Goal: Answer question/provide support: Share knowledge or assist other users

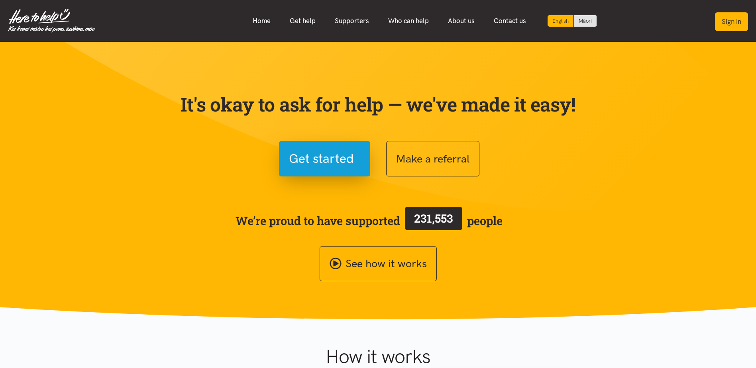
click at [728, 23] on button "Sign in" at bounding box center [731, 21] width 33 height 19
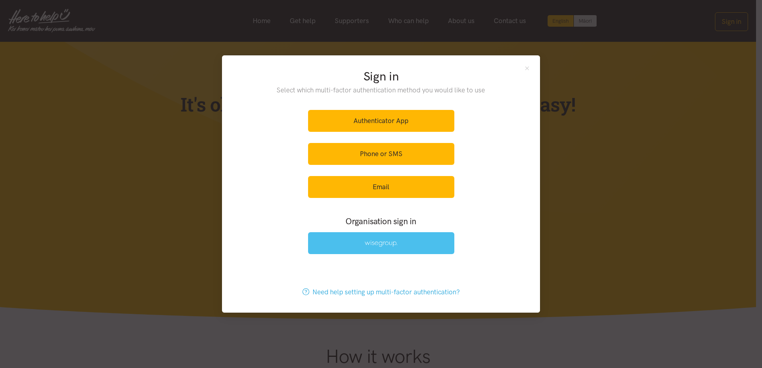
click at [353, 247] on link at bounding box center [381, 243] width 146 height 22
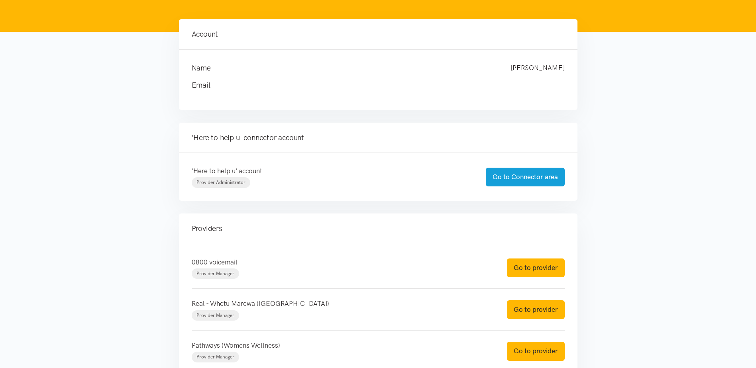
scroll to position [120, 0]
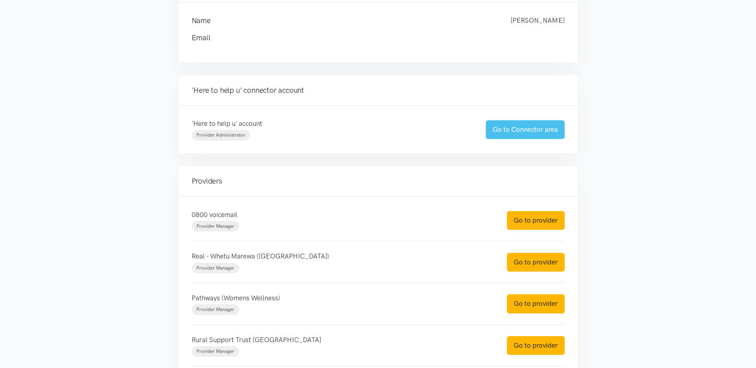
click at [494, 125] on link "Go to Connector area" at bounding box center [525, 129] width 79 height 19
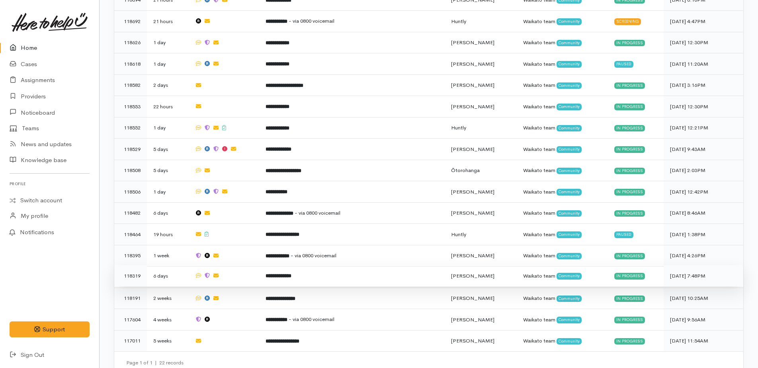
scroll to position [564, 0]
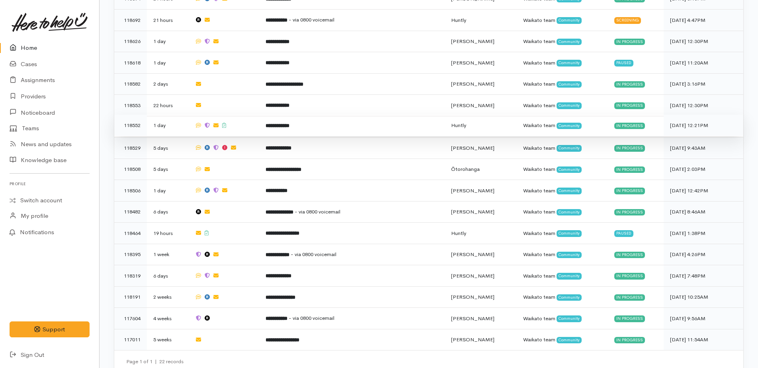
click at [283, 123] on b "**********" at bounding box center [278, 125] width 24 height 5
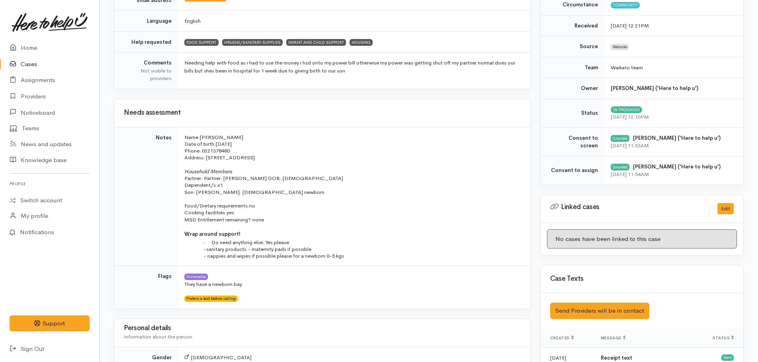
scroll to position [239, 0]
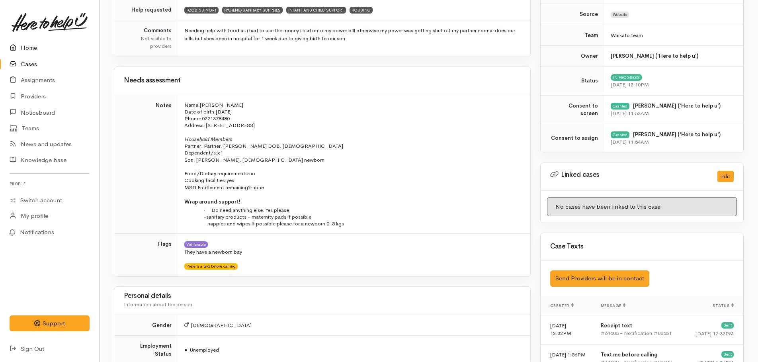
click at [27, 46] on link "Home" at bounding box center [49, 48] width 99 height 16
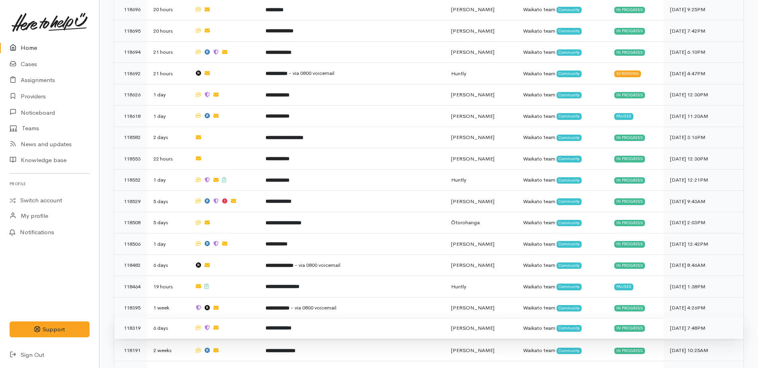
scroll to position [518, 0]
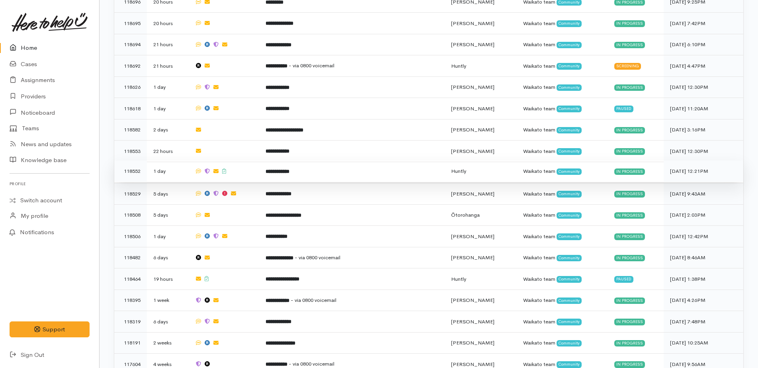
click at [284, 169] on b "**********" at bounding box center [278, 171] width 24 height 5
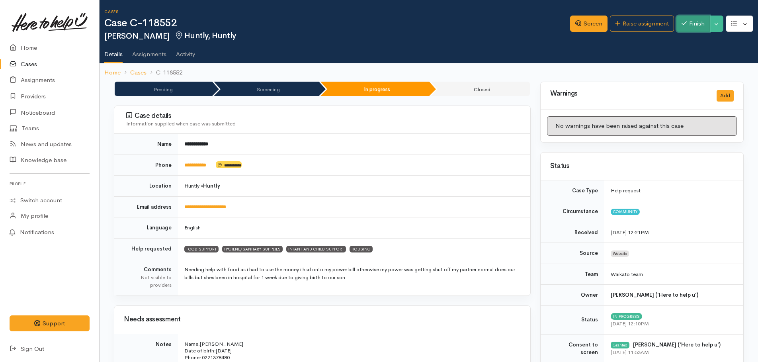
click at [694, 24] on button "Finish" at bounding box center [693, 24] width 33 height 16
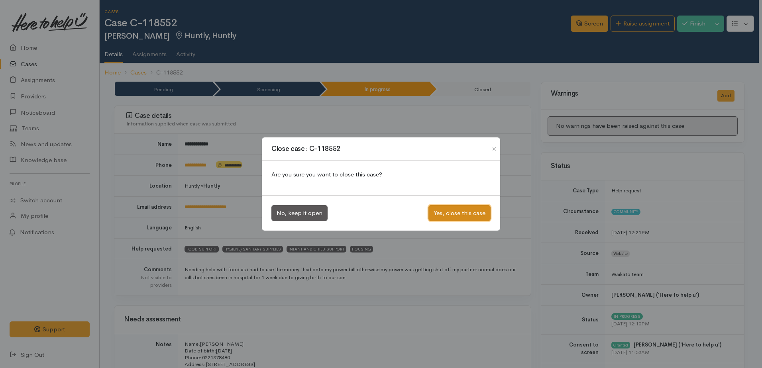
drag, startPoint x: 468, startPoint y: 208, endPoint x: 451, endPoint y: 208, distance: 16.7
click at [467, 208] on button "Yes, close this case" at bounding box center [459, 213] width 62 height 16
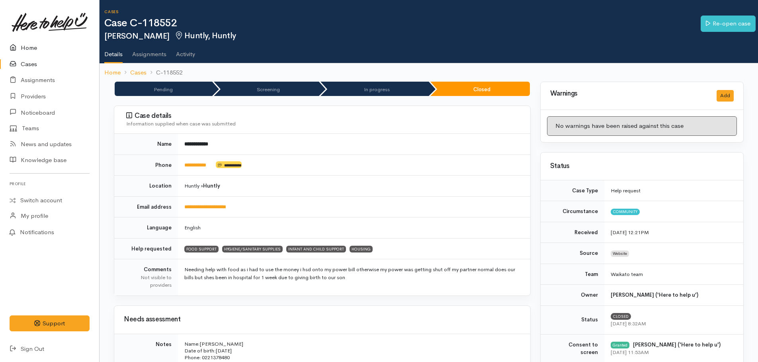
click at [22, 46] on link "Home" at bounding box center [49, 48] width 99 height 16
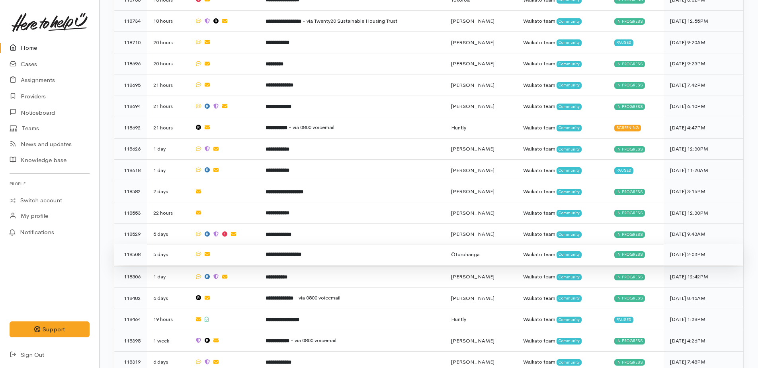
scroll to position [543, 0]
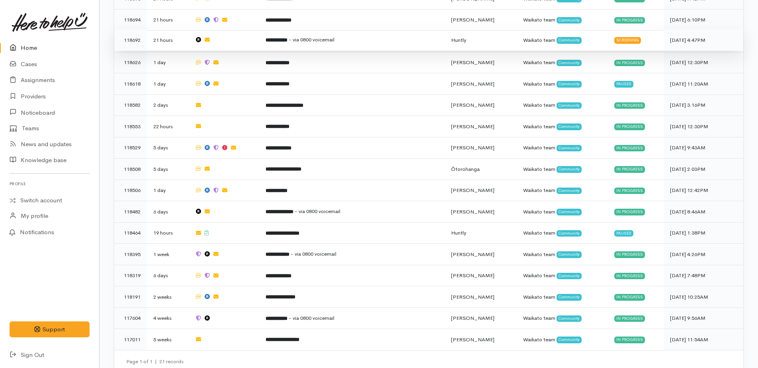
click at [287, 37] on b "**********" at bounding box center [277, 39] width 22 height 5
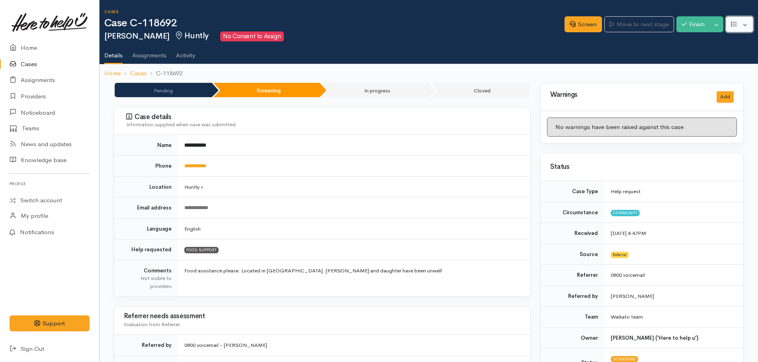
click at [741, 31] on button "button" at bounding box center [739, 24] width 27 height 16
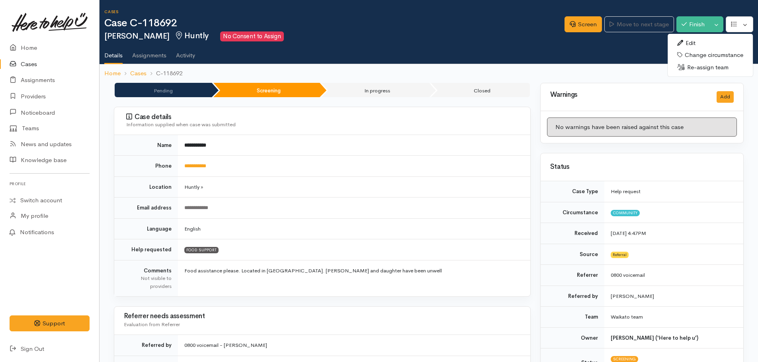
drag, startPoint x: 699, startPoint y: 42, endPoint x: 683, endPoint y: 43, distance: 16.0
click at [699, 42] on link "Edit" at bounding box center [710, 43] width 85 height 12
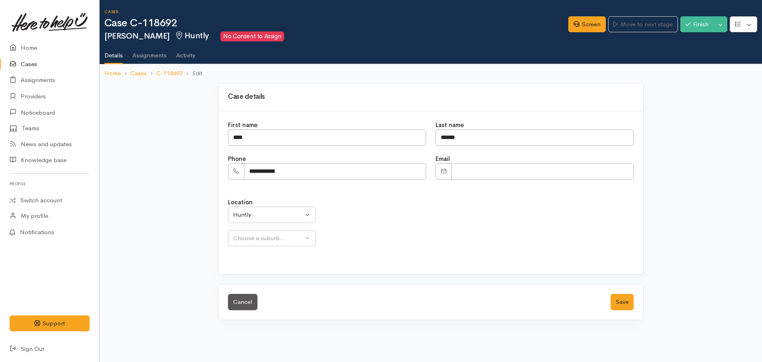
select select "238"
click at [255, 169] on input "**********" at bounding box center [335, 171] width 182 height 16
type input "**********"
click at [621, 309] on button "Save" at bounding box center [621, 302] width 23 height 16
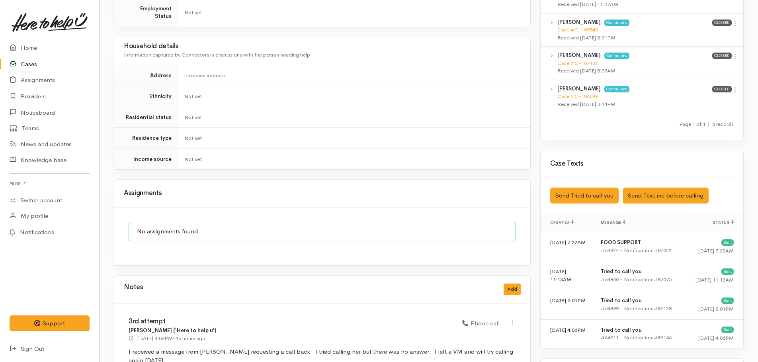
scroll to position [637, 0]
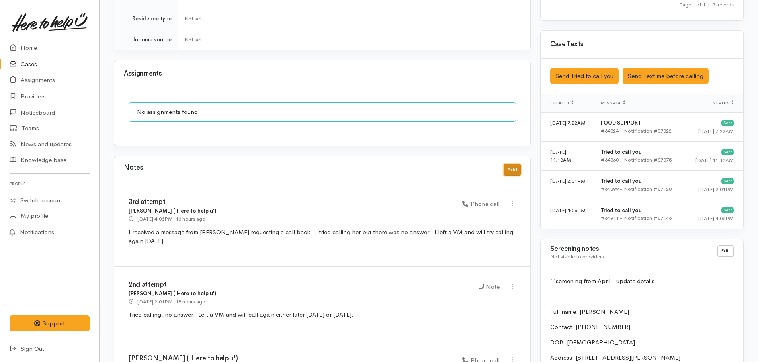
click at [513, 164] on button "Add" at bounding box center [512, 170] width 17 height 12
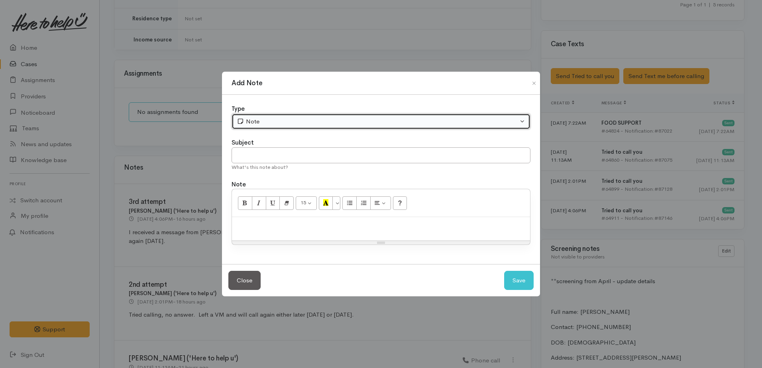
click at [304, 122] on div "Note" at bounding box center [377, 121] width 281 height 9
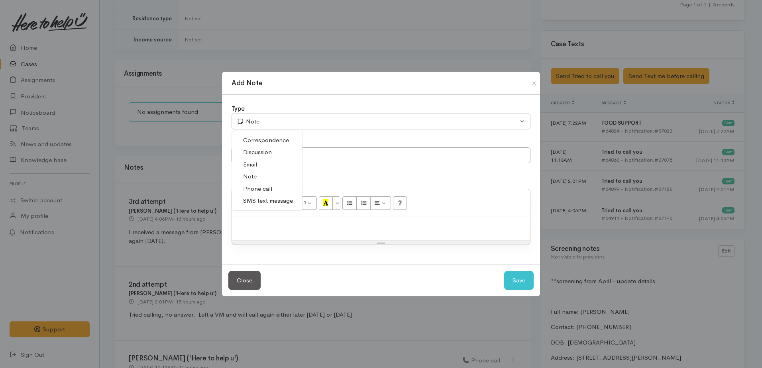
click at [257, 187] on span "Phone call" at bounding box center [257, 188] width 29 height 9
select select "3"
click at [261, 225] on p at bounding box center [381, 225] width 290 height 9
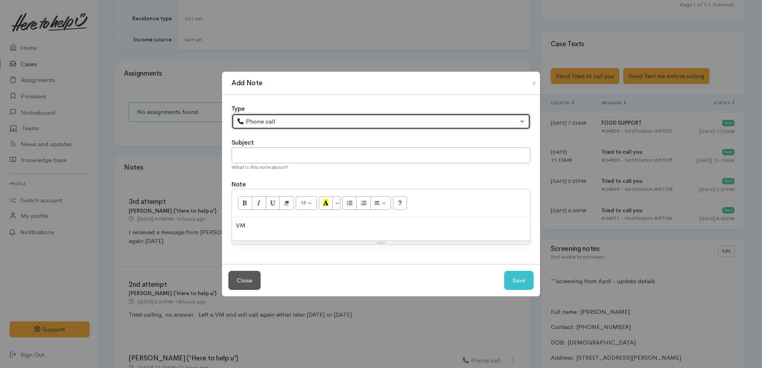
click at [300, 122] on div "Phone call" at bounding box center [377, 121] width 281 height 9
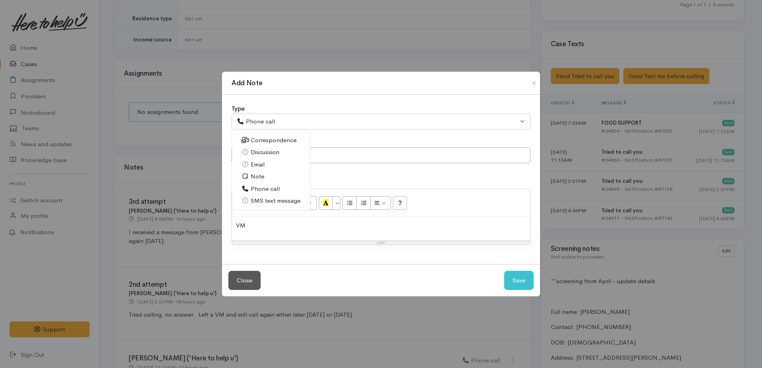
click at [256, 175] on span "Note" at bounding box center [258, 176] width 14 height 9
select select "1"
click at [260, 221] on p "VM" at bounding box center [381, 225] width 290 height 9
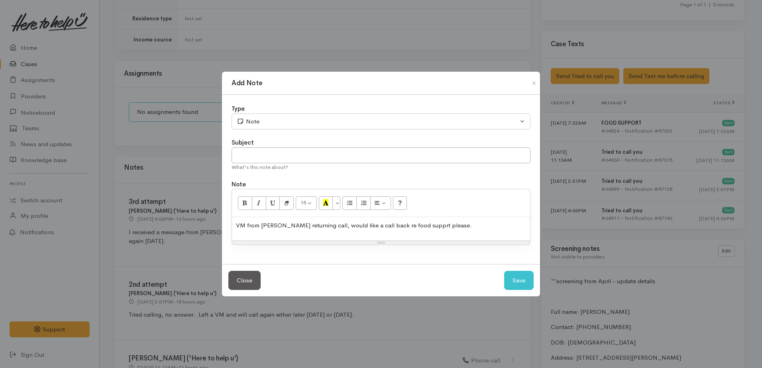
click at [274, 225] on p "VM from Judy returning call, would like a call back re food supprt please." at bounding box center [381, 225] width 290 height 9
click at [525, 282] on button "Save" at bounding box center [518, 281] width 29 height 20
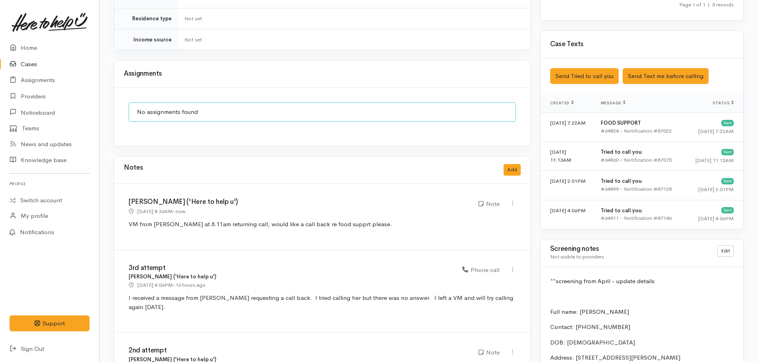
click at [28, 65] on link "Cases" at bounding box center [49, 64] width 99 height 16
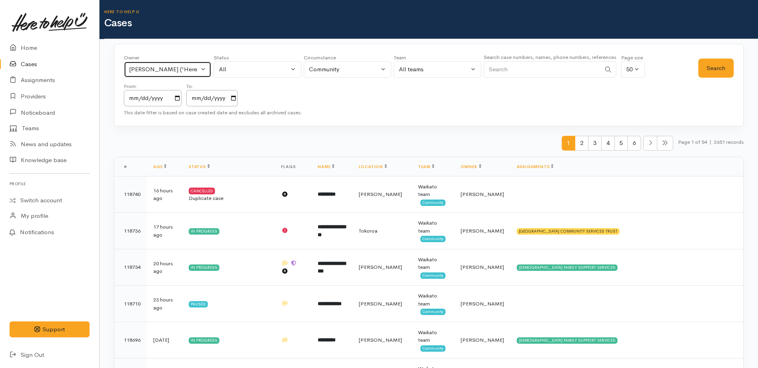
click at [180, 70] on div "[PERSON_NAME] ('Here to help u')" at bounding box center [164, 69] width 70 height 9
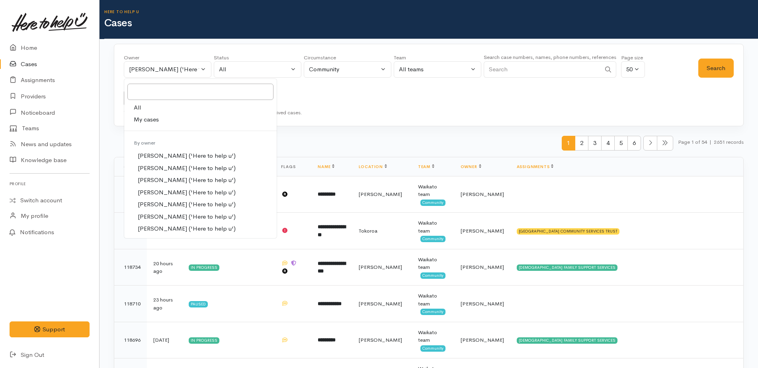
click at [142, 108] on link "All" at bounding box center [200, 108] width 153 height 12
select select "-1"
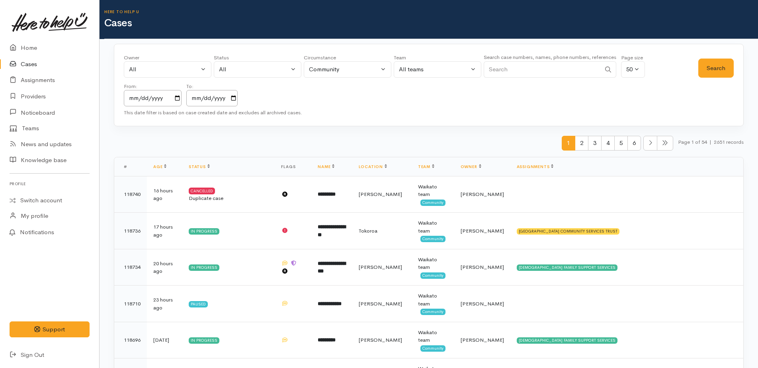
paste input "+64221226813"
type input "+64221226813"
click at [714, 73] on button "Search" at bounding box center [716, 69] width 35 height 20
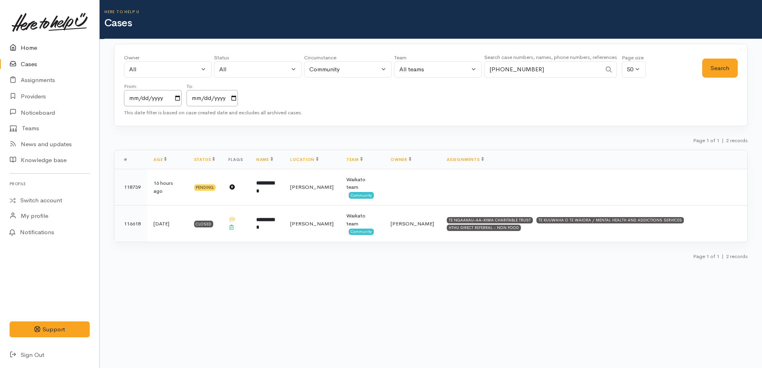
click at [26, 50] on link "Home" at bounding box center [49, 48] width 99 height 16
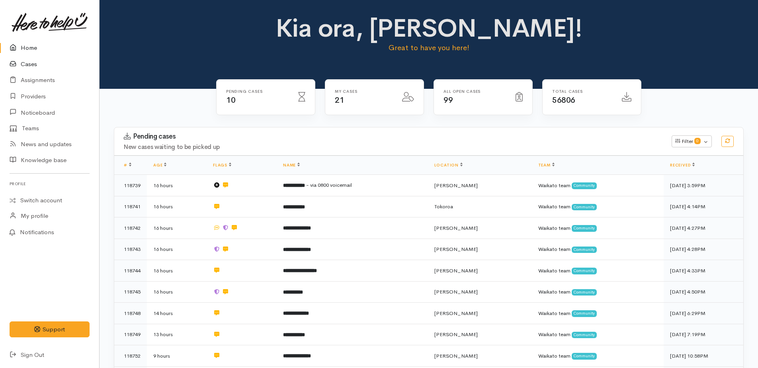
click at [30, 62] on link "Cases" at bounding box center [49, 64] width 99 height 16
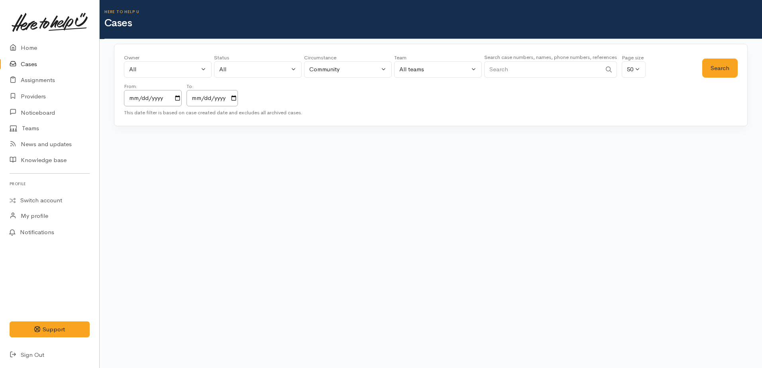
paste input "+64223197706"
type input "+64223197706"
click at [714, 72] on button "Search" at bounding box center [719, 69] width 35 height 20
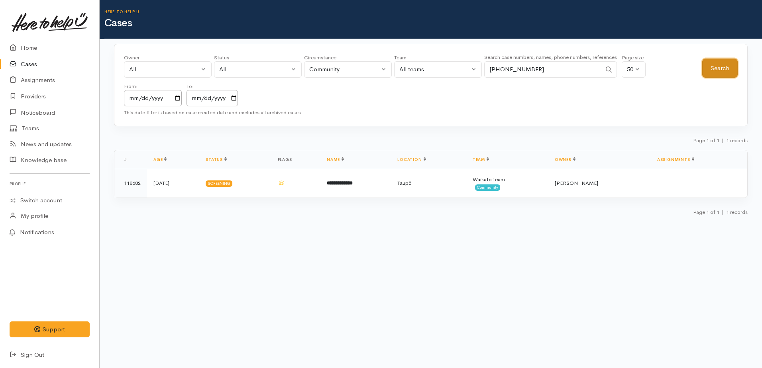
click at [719, 65] on button "Search" at bounding box center [719, 69] width 35 height 20
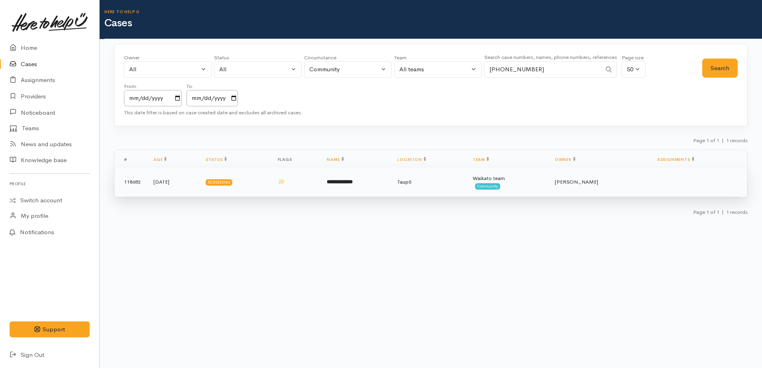
click at [135, 183] on td "118682" at bounding box center [130, 182] width 33 height 29
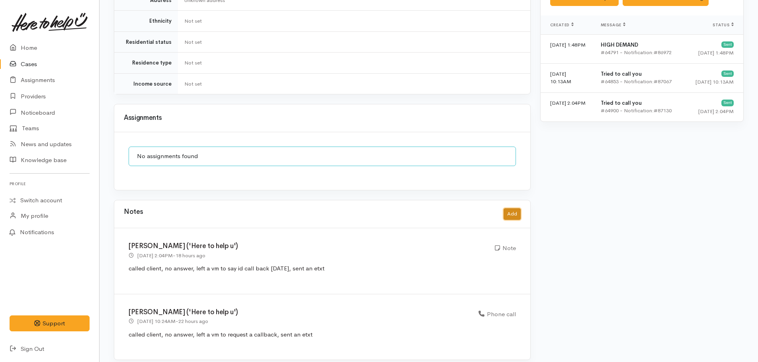
click at [512, 208] on button "Add" at bounding box center [512, 214] width 17 height 12
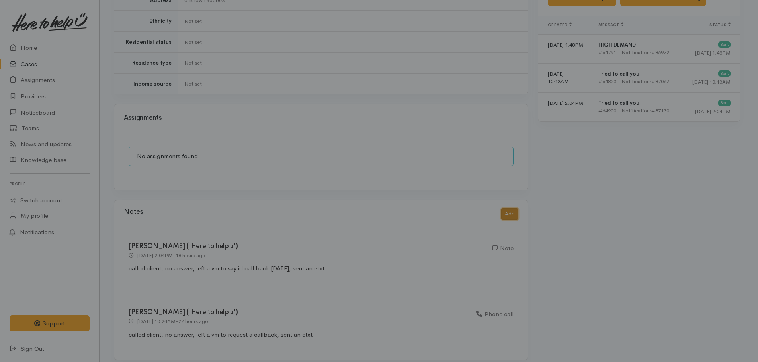
scroll to position [507, 0]
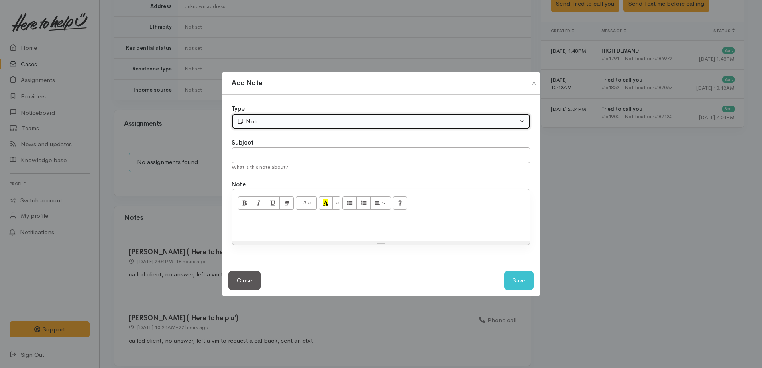
click at [261, 120] on div "Note" at bounding box center [377, 121] width 281 height 9
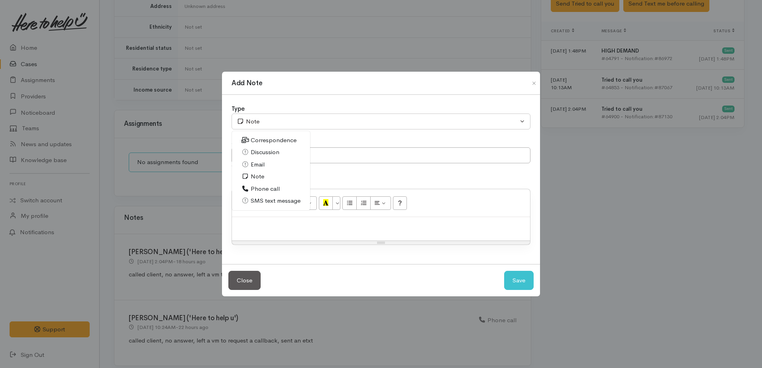
click at [257, 141] on span "Correspondence" at bounding box center [274, 140] width 46 height 9
select select "6"
click at [265, 152] on input "text" at bounding box center [380, 155] width 299 height 16
type input "etxt from client"
paste div
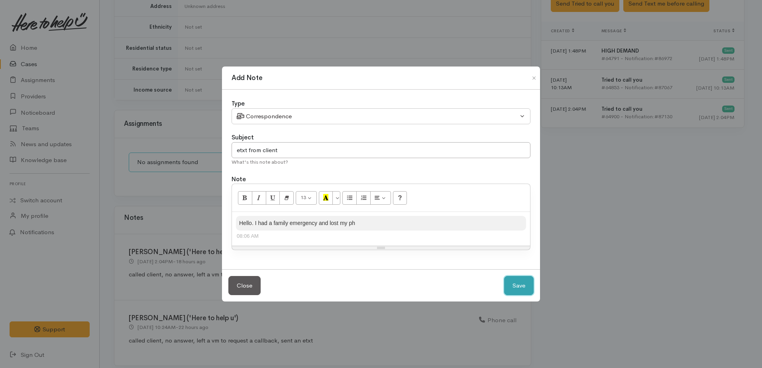
click at [523, 288] on button "Save" at bounding box center [518, 286] width 29 height 20
select select "1"
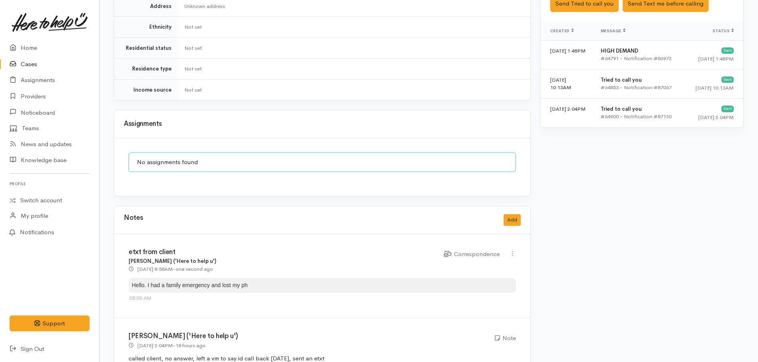
click at [22, 61] on link "Cases" at bounding box center [49, 64] width 99 height 16
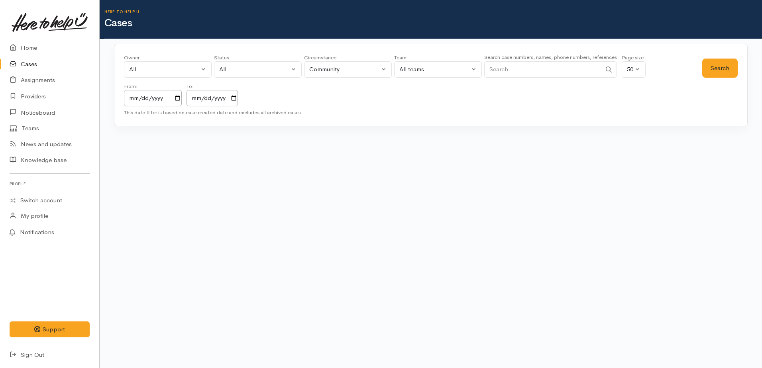
paste input "[PHONE_NUMBER]"
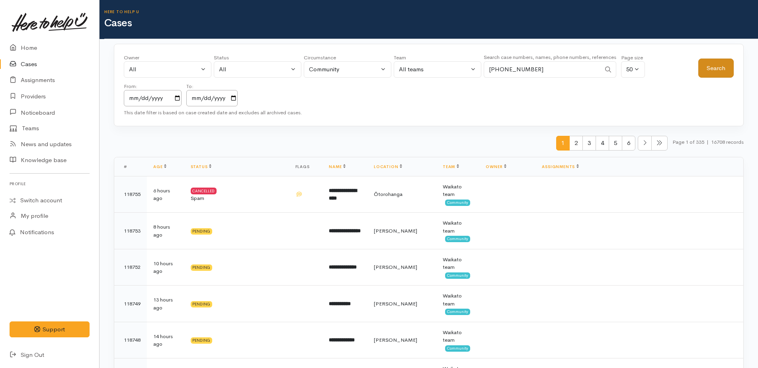
type input "[PHONE_NUMBER]"
click at [723, 66] on button "Search" at bounding box center [716, 69] width 35 height 20
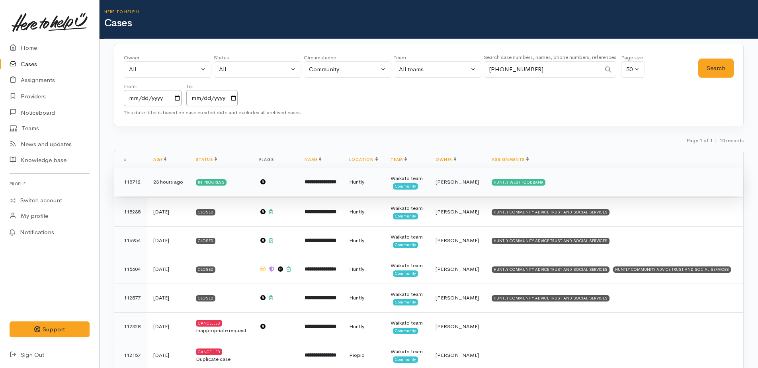
click at [329, 181] on b "**********" at bounding box center [321, 181] width 32 height 5
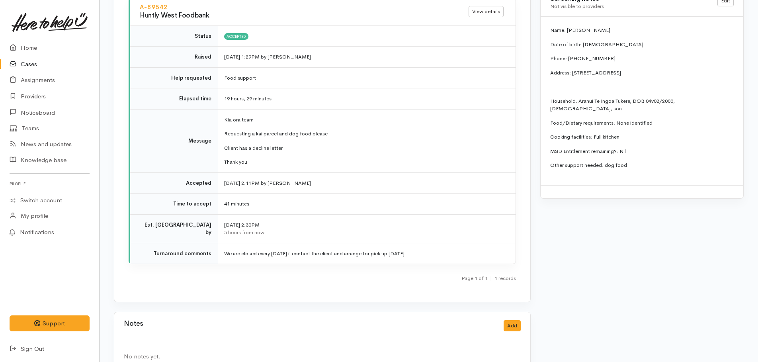
scroll to position [953, 0]
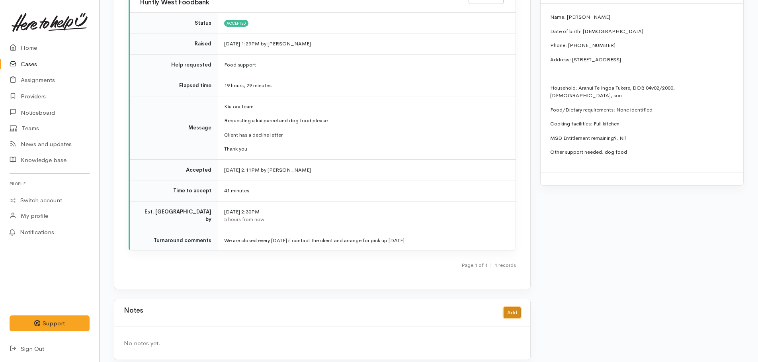
click at [516, 307] on button "Add" at bounding box center [512, 313] width 17 height 12
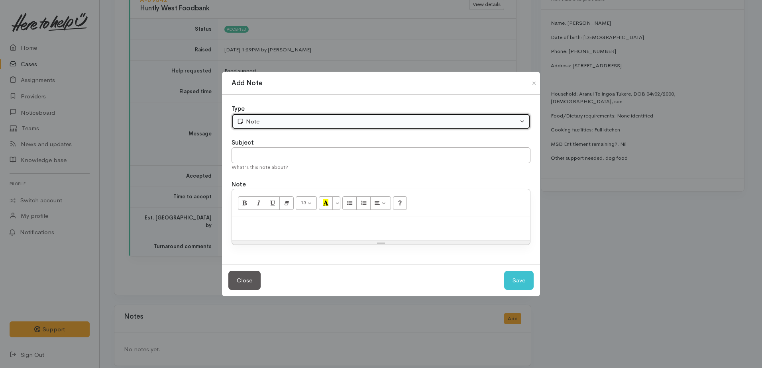
click at [279, 118] on div "Note" at bounding box center [377, 121] width 281 height 9
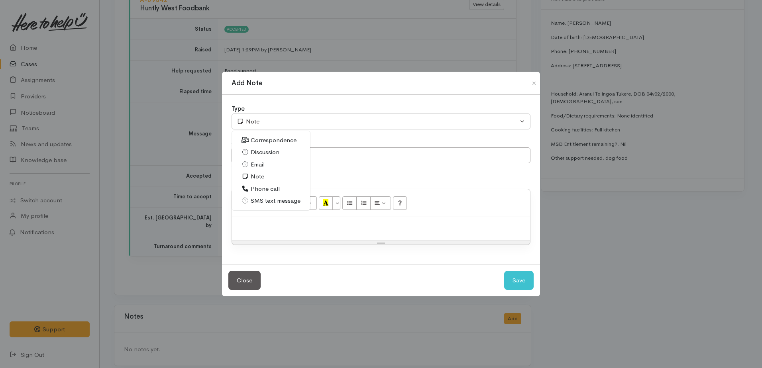
click at [256, 141] on span "Correspondence" at bounding box center [274, 140] width 46 height 9
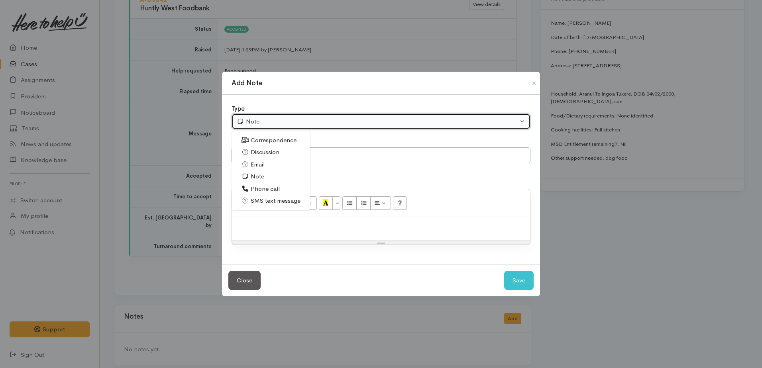
select select "6"
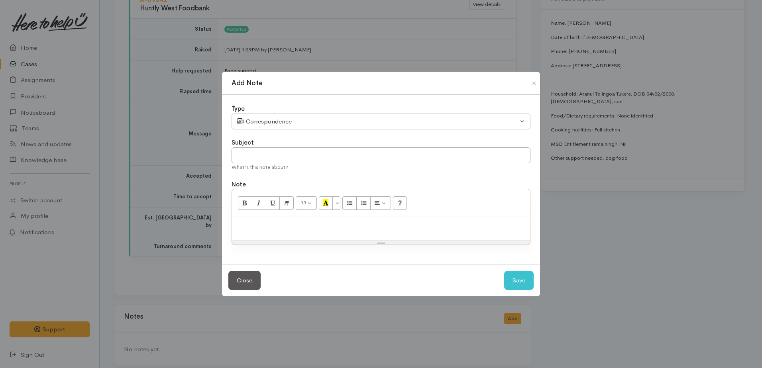
paste div
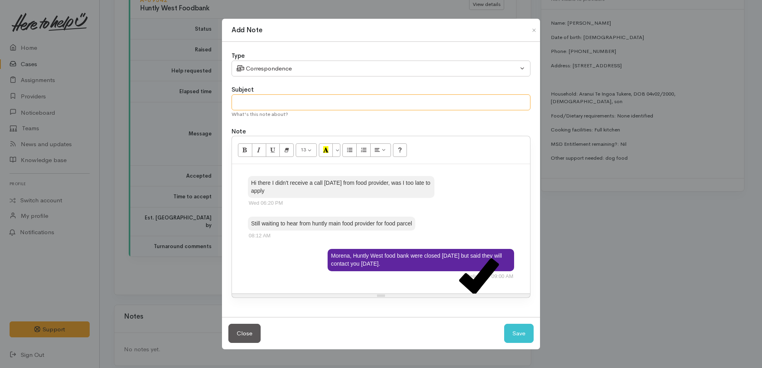
click at [249, 97] on input "text" at bounding box center [380, 102] width 299 height 16
click at [327, 104] on input "seeking update re food parcel" at bounding box center [380, 102] width 299 height 16
type input "seeking update re food parcel"
click at [515, 337] on button "Save" at bounding box center [518, 334] width 29 height 20
select select "1"
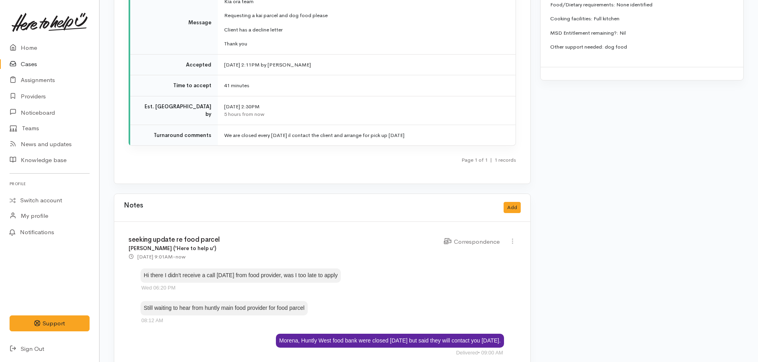
scroll to position [1079, 0]
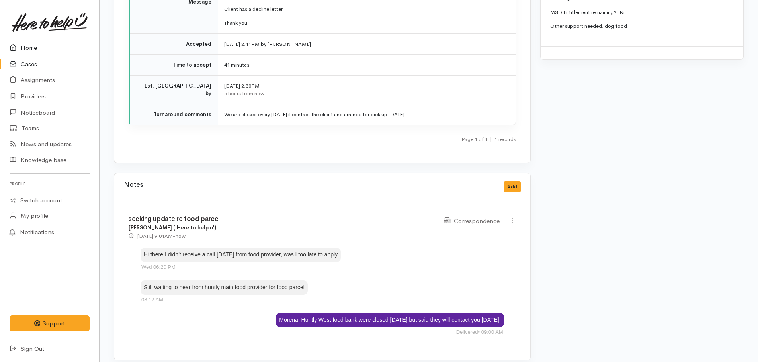
click at [35, 47] on link "Home" at bounding box center [49, 48] width 99 height 16
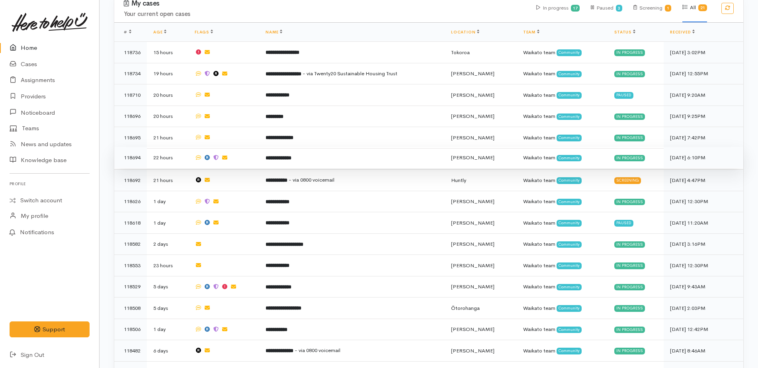
scroll to position [423, 0]
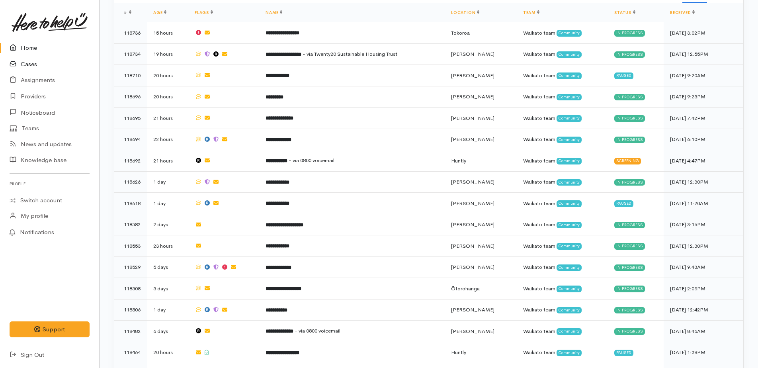
click at [29, 64] on link "Cases" at bounding box center [49, 64] width 99 height 16
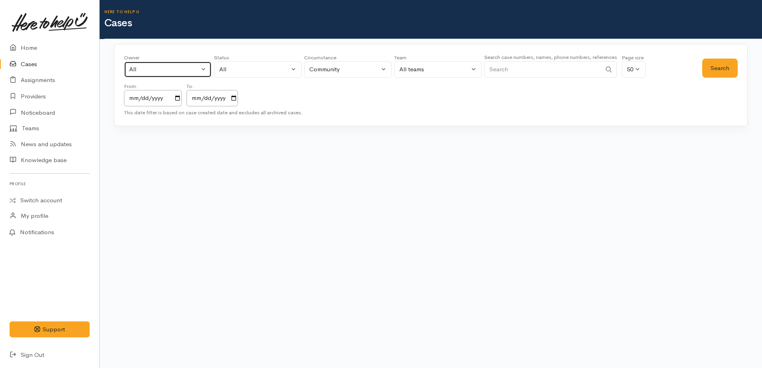
click at [167, 75] on button "All" at bounding box center [168, 69] width 88 height 16
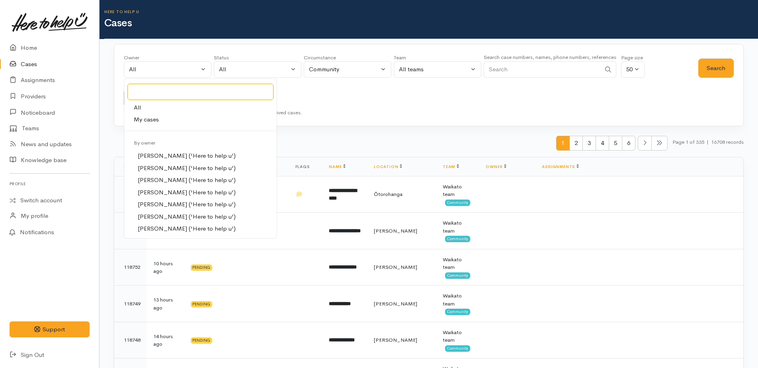
scroll to position [120, 0]
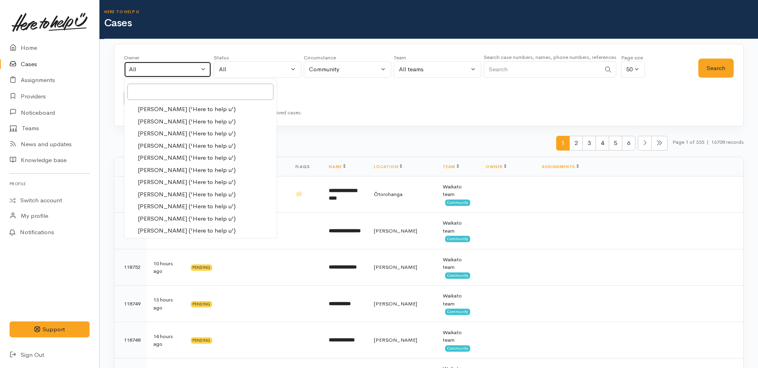
click at [176, 69] on div "All" at bounding box center [164, 69] width 70 height 9
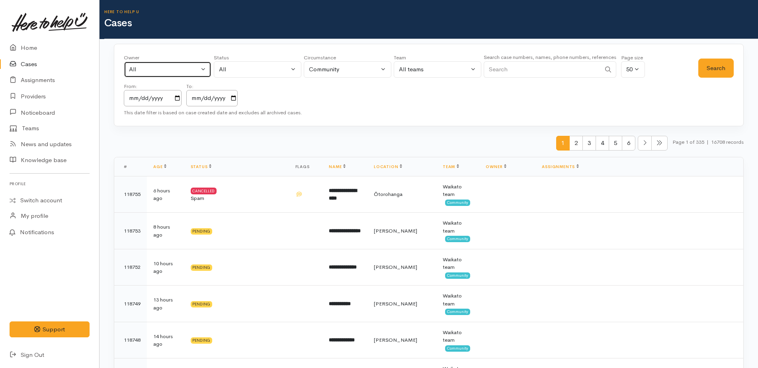
click at [143, 70] on div "All" at bounding box center [164, 69] width 70 height 9
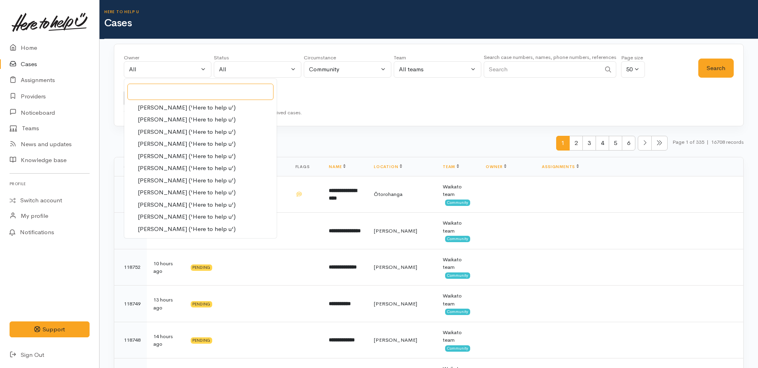
scroll to position [80, 0]
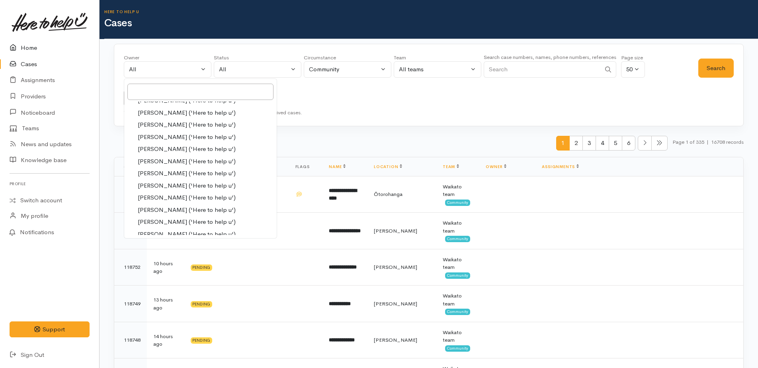
click at [28, 47] on link "Home" at bounding box center [49, 48] width 99 height 16
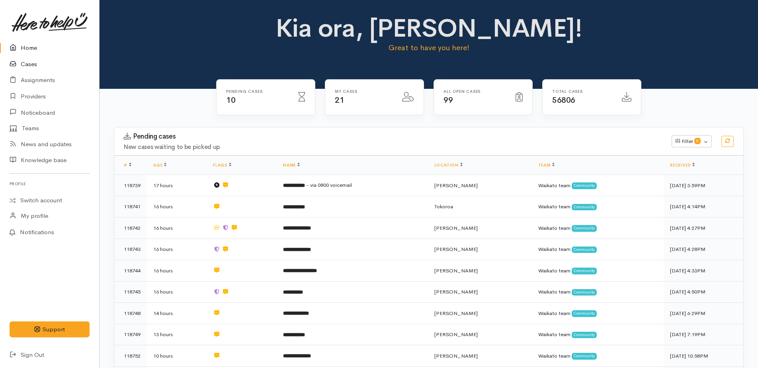
click at [27, 65] on link "Cases" at bounding box center [49, 64] width 99 height 16
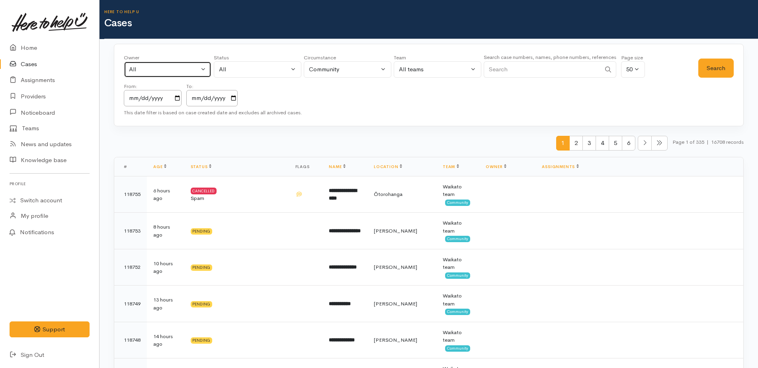
click at [146, 71] on div "All" at bounding box center [164, 69] width 70 height 9
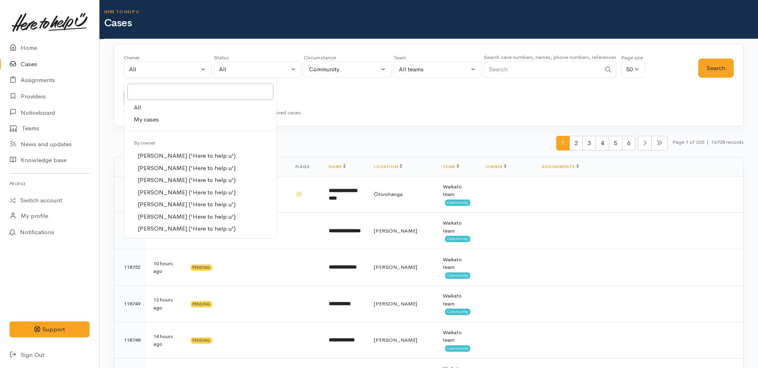
click at [148, 118] on span "My cases" at bounding box center [146, 119] width 25 height 9
select select "1759"
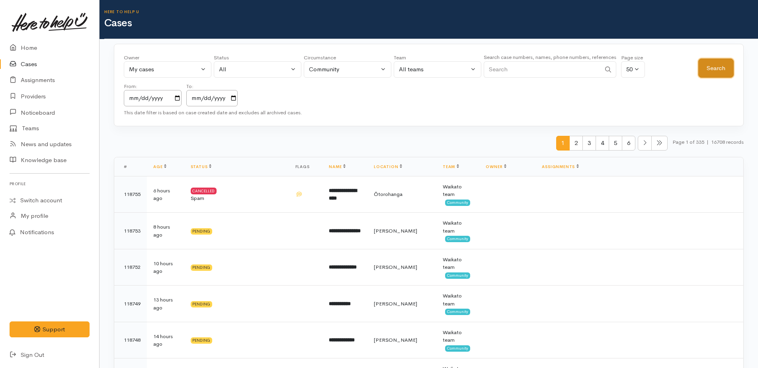
click at [713, 68] on button "Search" at bounding box center [716, 69] width 35 height 20
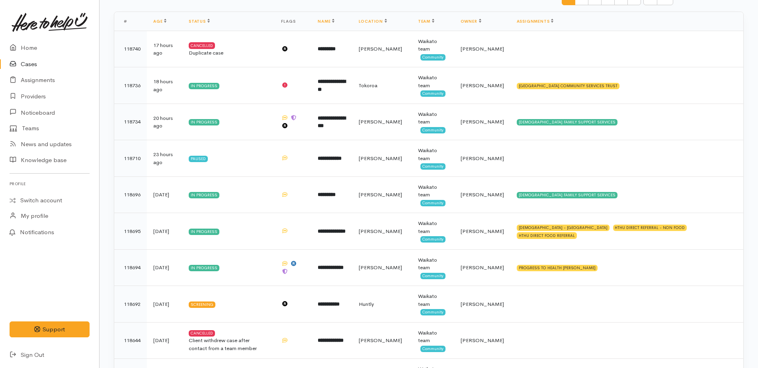
scroll to position [80, 0]
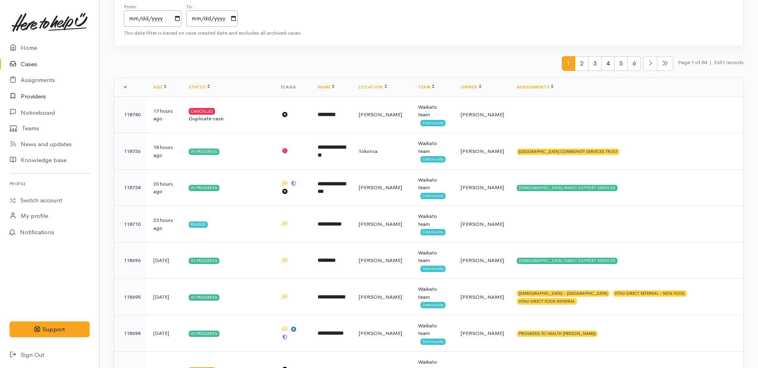
click at [31, 96] on link "Providers" at bounding box center [49, 96] width 99 height 16
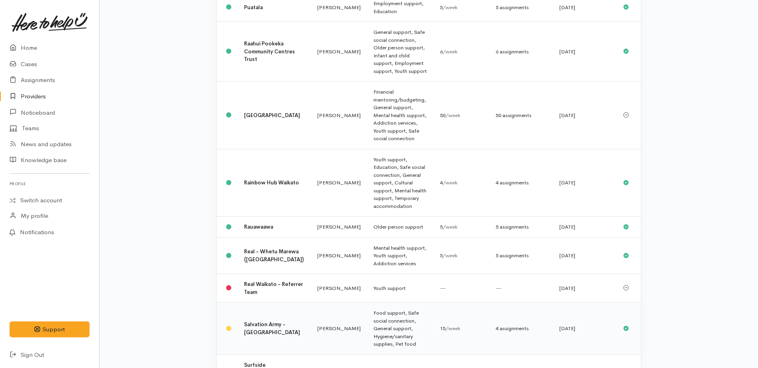
scroll to position [637, 0]
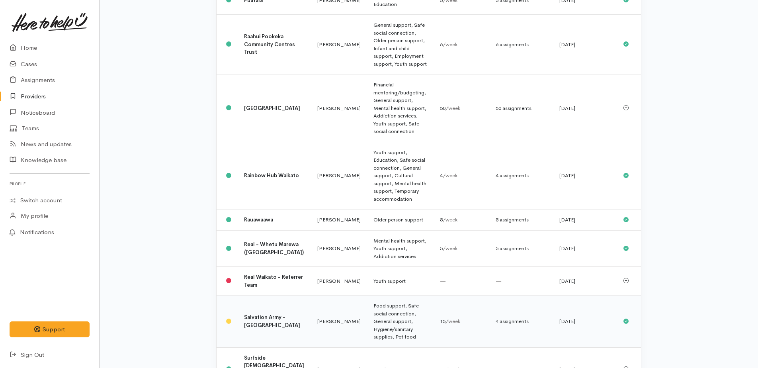
click at [260, 314] on b "Salvation Army - [GEOGRAPHIC_DATA]" at bounding box center [272, 321] width 56 height 15
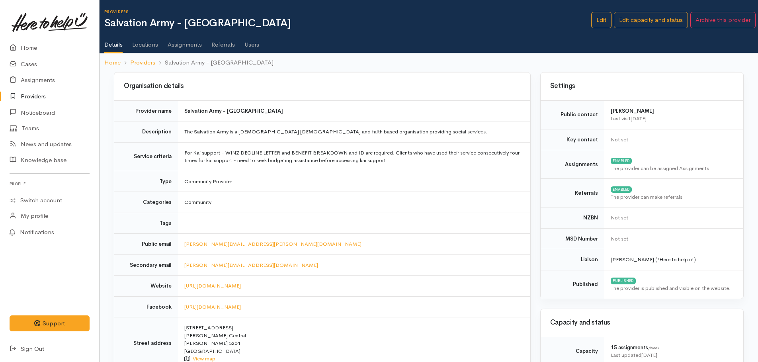
click at [181, 46] on link "Assignments" at bounding box center [185, 42] width 34 height 22
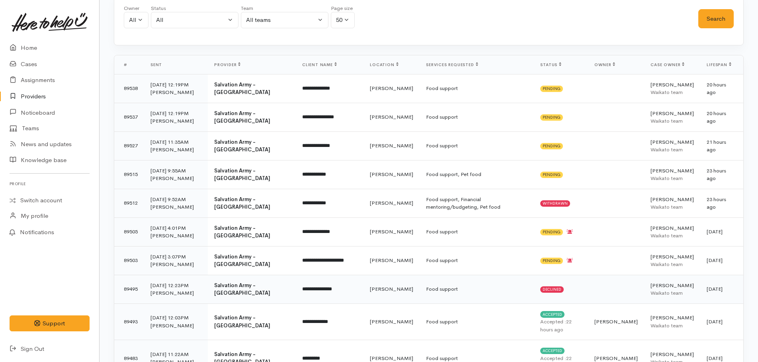
scroll to position [80, 0]
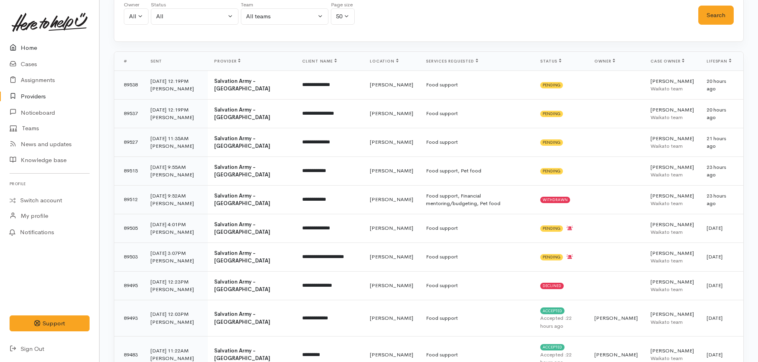
click at [29, 47] on link "Home" at bounding box center [49, 48] width 99 height 16
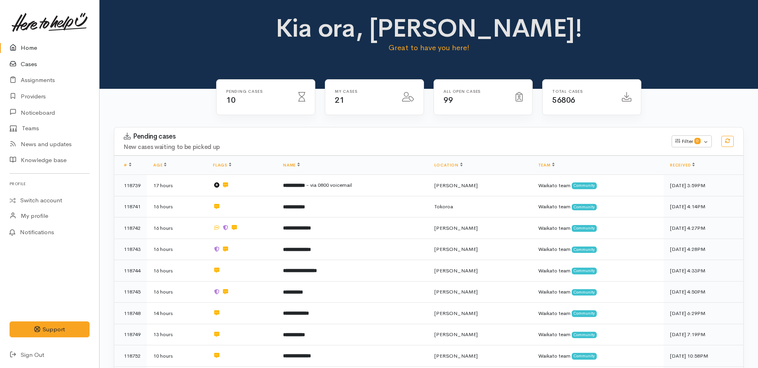
click at [28, 63] on link "Cases" at bounding box center [49, 64] width 99 height 16
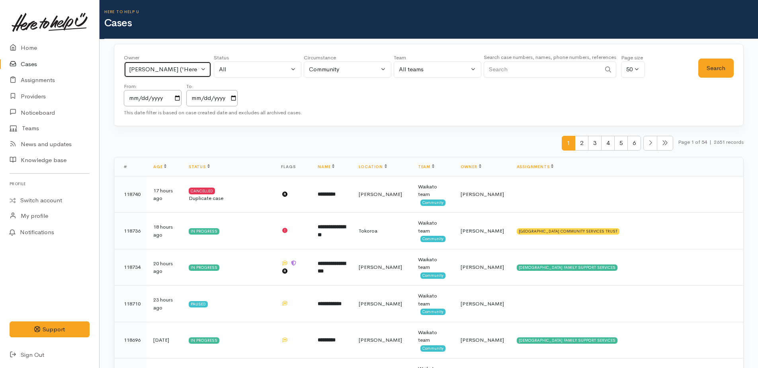
click at [156, 69] on div "[PERSON_NAME] ('Here to help u')" at bounding box center [164, 69] width 70 height 9
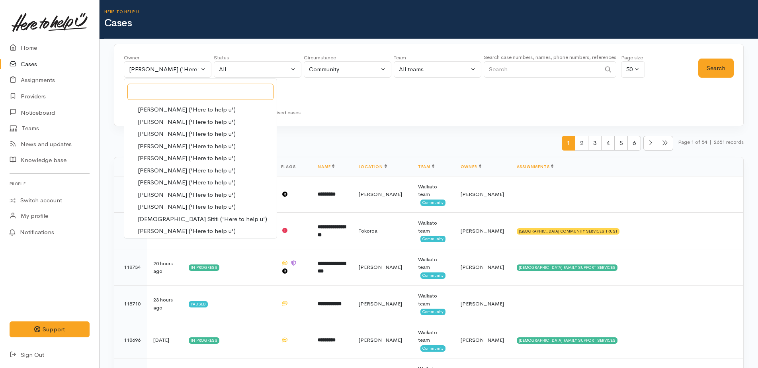
scroll to position [279, 0]
click at [165, 133] on span "Katarina Daly ('Here to help u')" at bounding box center [187, 132] width 98 height 9
select select "1252"
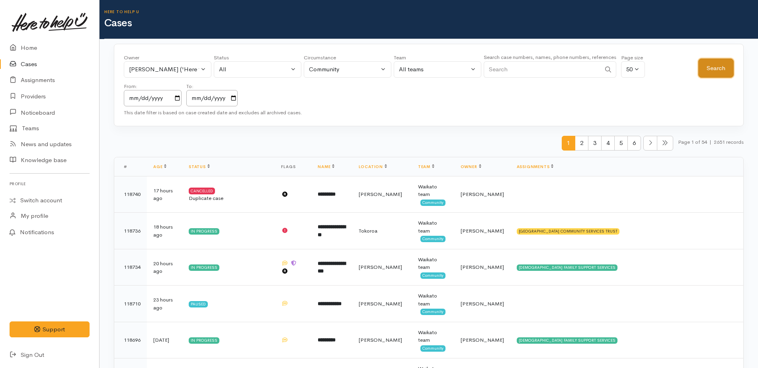
click at [719, 69] on button "Search" at bounding box center [716, 69] width 35 height 20
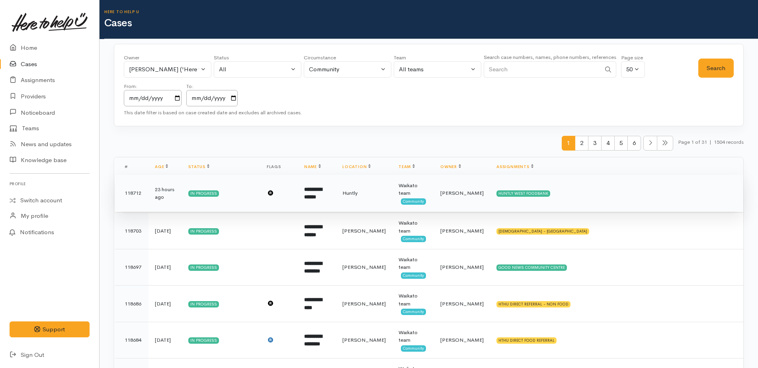
click at [322, 192] on b "**********" at bounding box center [313, 193] width 18 height 13
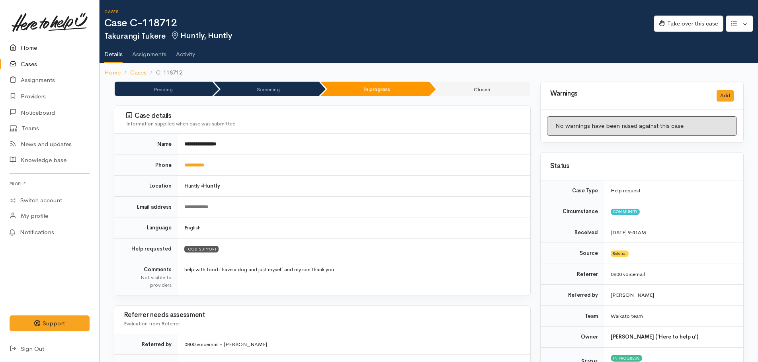
click at [30, 50] on link "Home" at bounding box center [49, 48] width 99 height 16
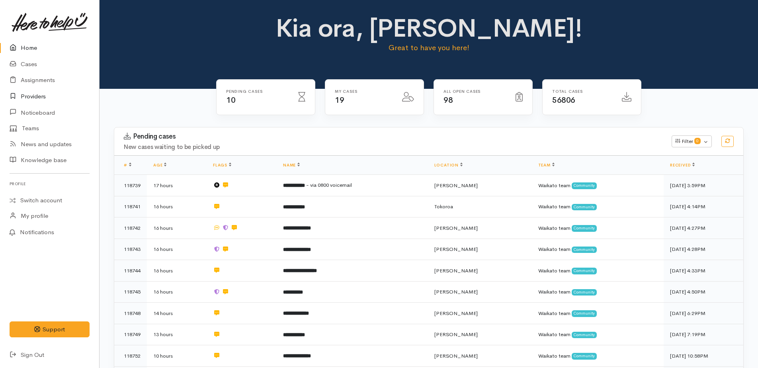
click at [25, 98] on link "Providers" at bounding box center [49, 96] width 99 height 16
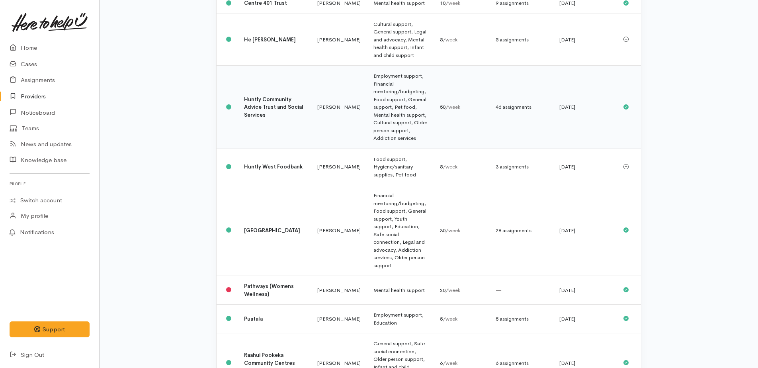
scroll to position [199, 0]
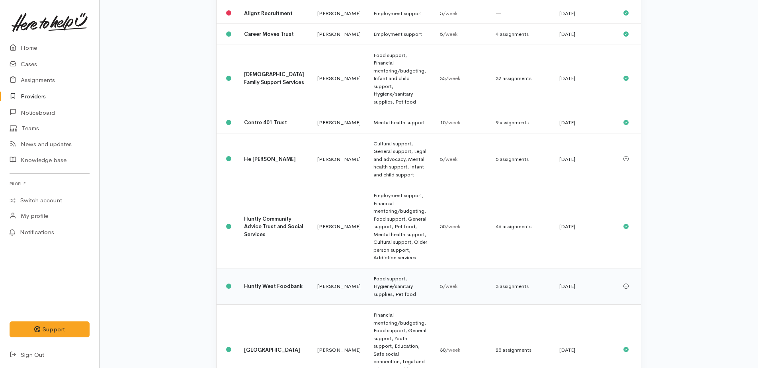
click at [376, 268] on td "Food support, Hygiene/sanitary supplies, Pet food" at bounding box center [400, 286] width 67 height 37
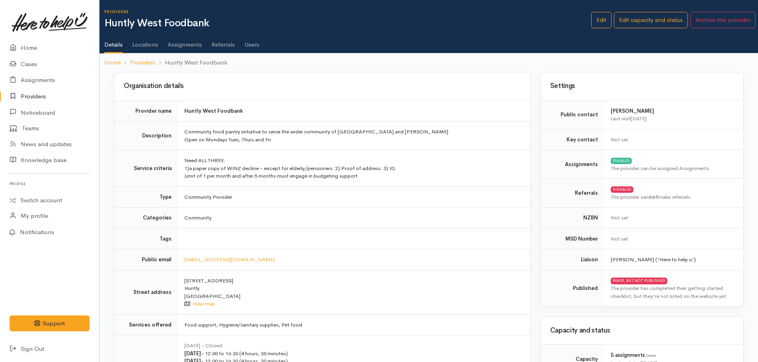
click at [180, 47] on link "Assignments" at bounding box center [185, 42] width 34 height 22
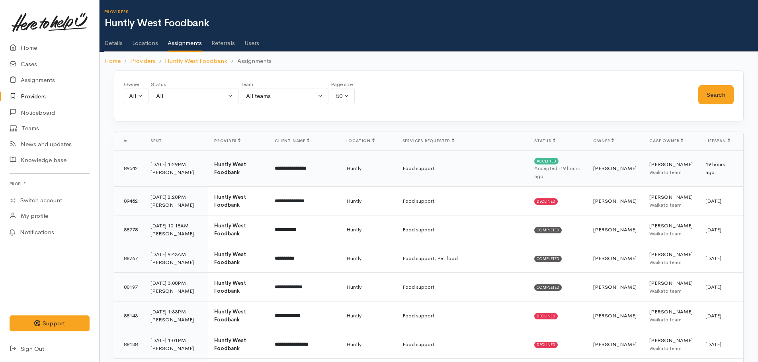
click at [240, 166] on b "Huntly West Foodbank" at bounding box center [230, 168] width 32 height 15
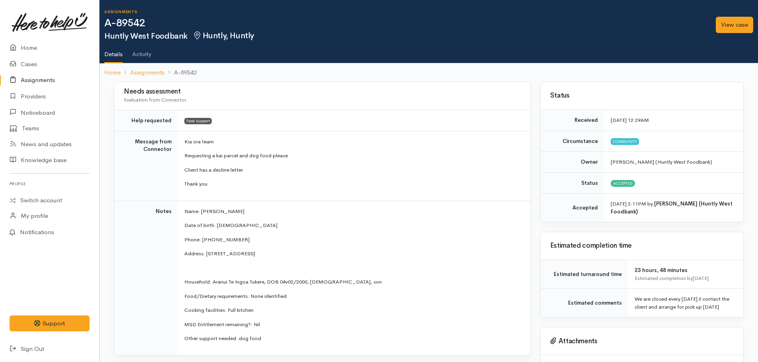
drag, startPoint x: 215, startPoint y: 70, endPoint x: 198, endPoint y: 70, distance: 17.5
click at [198, 70] on ol "Home Assignments A-89542" at bounding box center [428, 72] width 649 height 19
drag, startPoint x: 204, startPoint y: 70, endPoint x: 198, endPoint y: 73, distance: 7.3
click at [198, 74] on ol "Home Assignments A-89542" at bounding box center [428, 72] width 649 height 19
drag, startPoint x: 191, startPoint y: 71, endPoint x: 332, endPoint y: 70, distance: 141.4
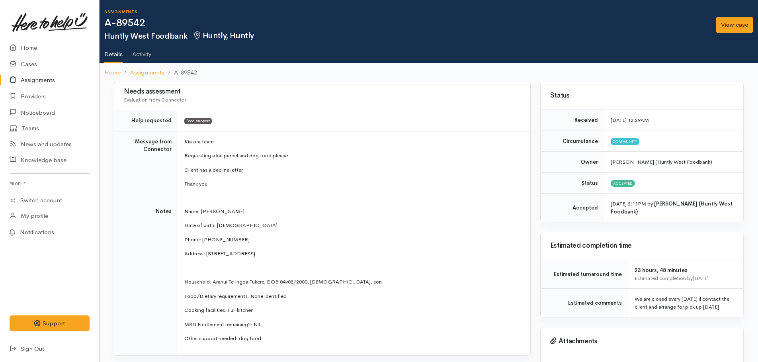
click at [341, 72] on ol "Home Assignments A-89542" at bounding box center [428, 72] width 649 height 19
drag, startPoint x: 172, startPoint y: 71, endPoint x: 197, endPoint y: 69, distance: 25.1
click at [197, 69] on li "A-89542" at bounding box center [181, 72] width 32 height 9
drag, startPoint x: 197, startPoint y: 69, endPoint x: 189, endPoint y: 71, distance: 7.7
copy li "A-89542"
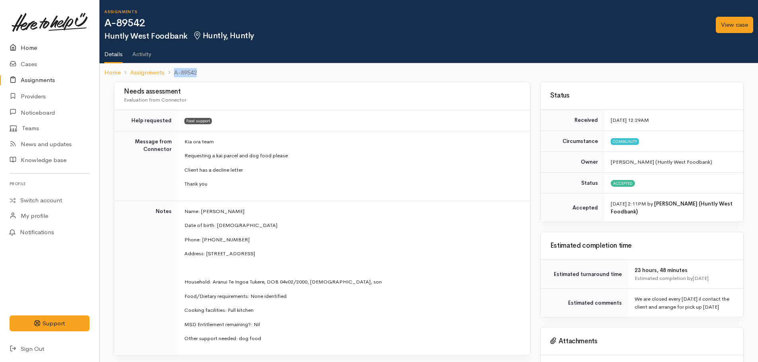
click at [25, 46] on link "Home" at bounding box center [49, 48] width 99 height 16
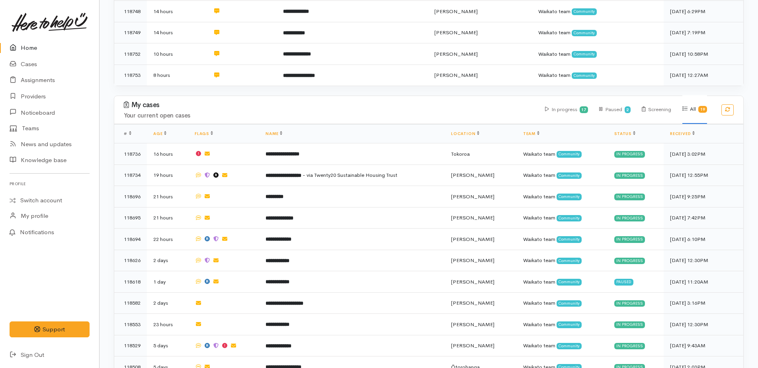
scroll to position [302, 0]
click at [32, 95] on link "Providers" at bounding box center [49, 96] width 99 height 16
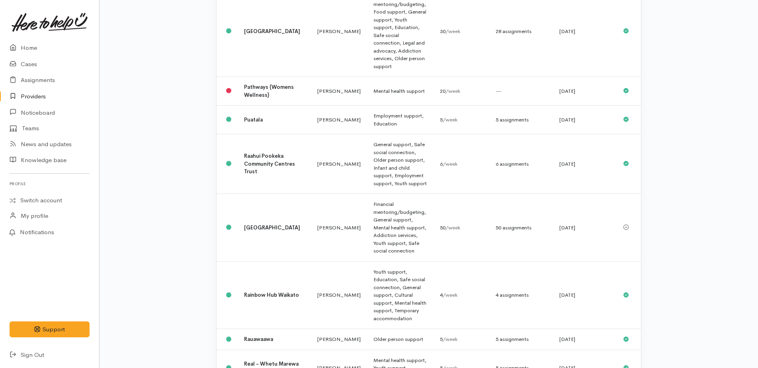
scroll to position [279, 0]
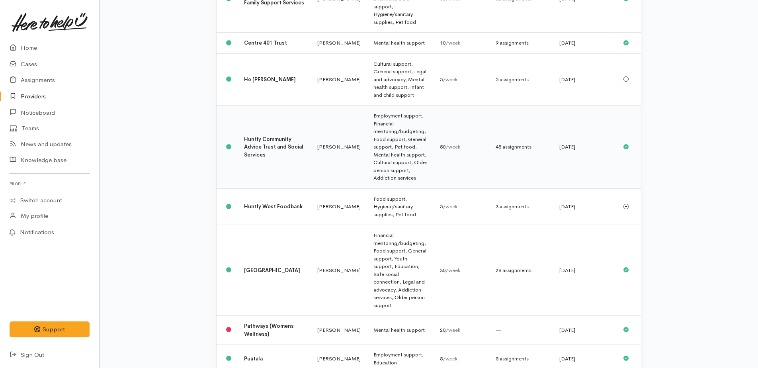
click at [261, 136] on b "Huntly Community Advice Trust and Social Services" at bounding box center [273, 147] width 59 height 22
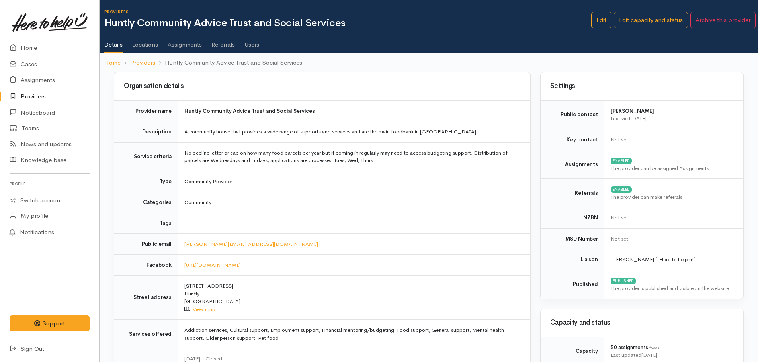
click at [189, 44] on link "Assignments" at bounding box center [185, 42] width 34 height 22
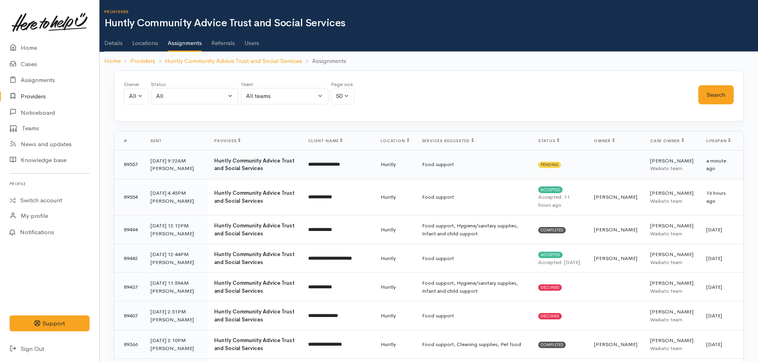
click at [169, 166] on td "[DATE] 9:22AM [PERSON_NAME]" at bounding box center [176, 164] width 64 height 29
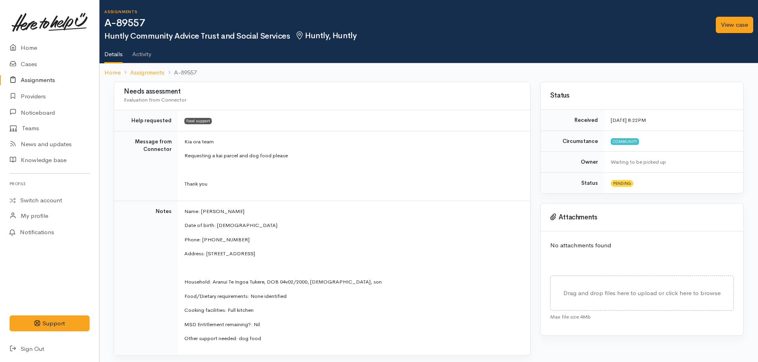
click at [193, 72] on li "A-89557" at bounding box center [181, 72] width 32 height 9
click at [197, 72] on ol "Home Assignments A-89557" at bounding box center [428, 72] width 649 height 19
drag, startPoint x: 197, startPoint y: 72, endPoint x: 191, endPoint y: 73, distance: 5.6
copy li "A-89557"
click at [738, 18] on link "View case" at bounding box center [734, 25] width 37 height 16
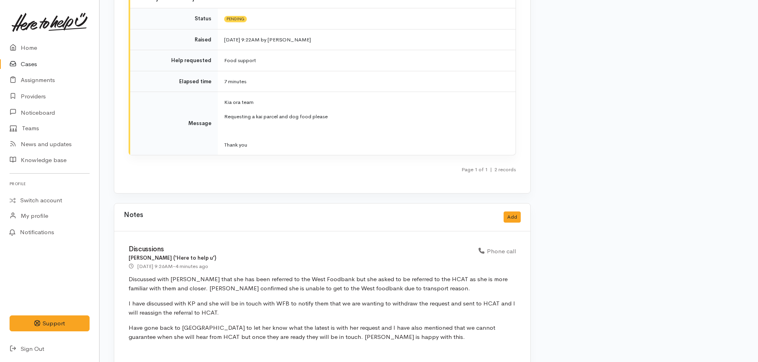
scroll to position [1235, 0]
click at [27, 48] on link "Home" at bounding box center [49, 48] width 99 height 16
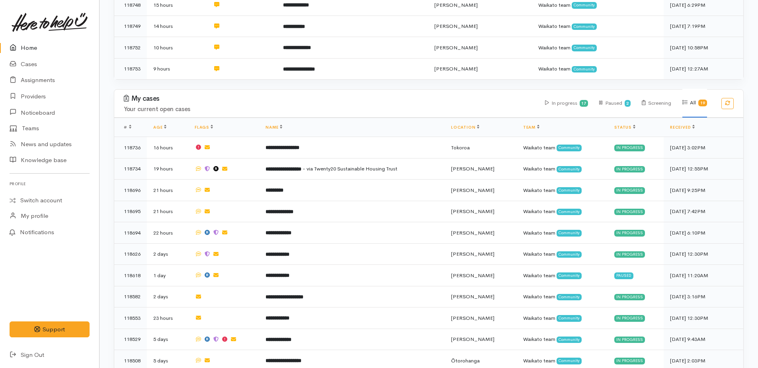
scroll to position [319, 0]
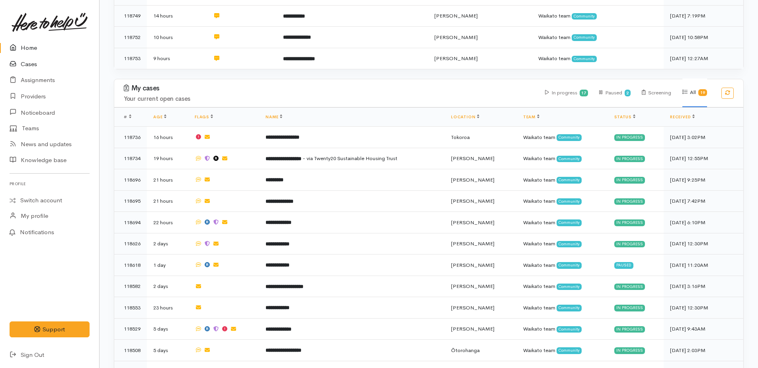
click at [31, 67] on link "Cases" at bounding box center [49, 64] width 99 height 16
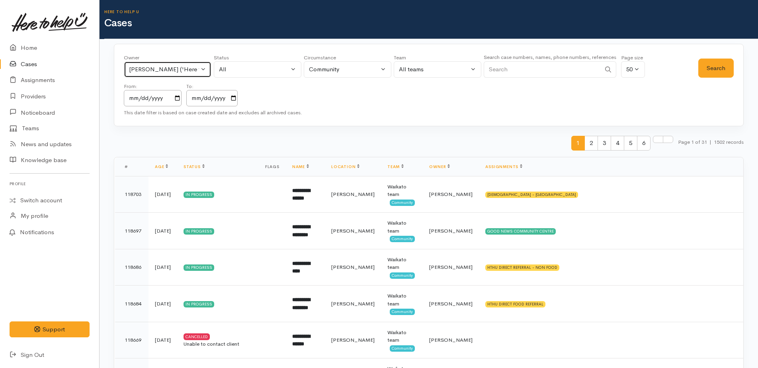
click at [185, 69] on div "Katarina Daly ('Here to help u')" at bounding box center [164, 69] width 70 height 9
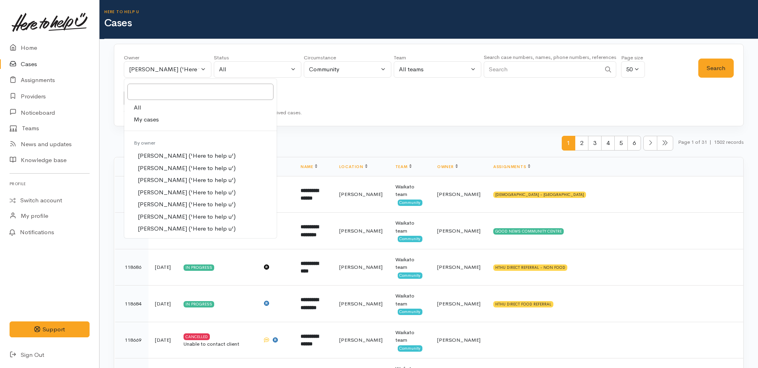
click at [153, 118] on span "My cases" at bounding box center [146, 119] width 25 height 9
select select "1759"
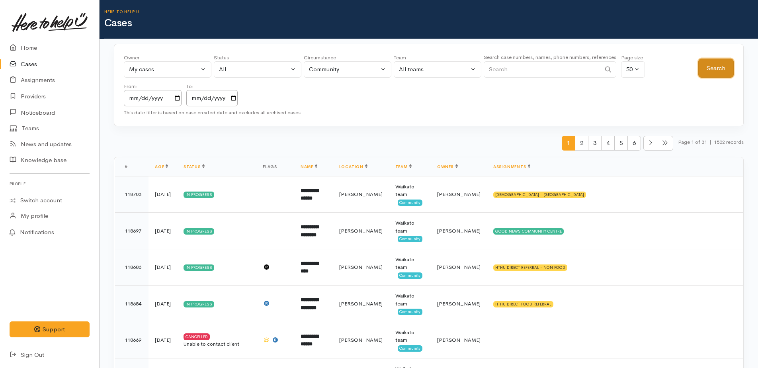
click at [726, 67] on button "Search" at bounding box center [716, 69] width 35 height 20
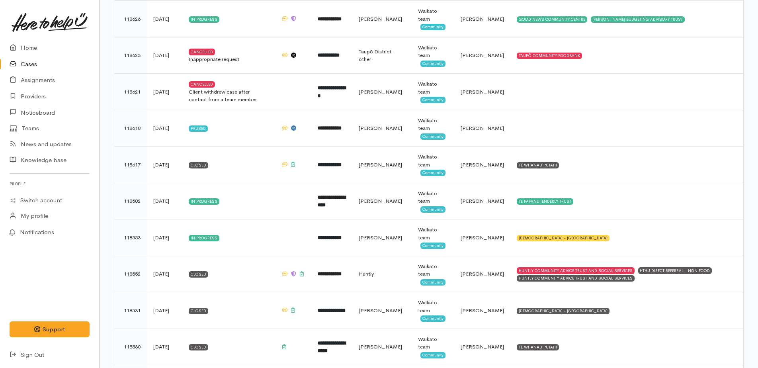
scroll to position [438, 0]
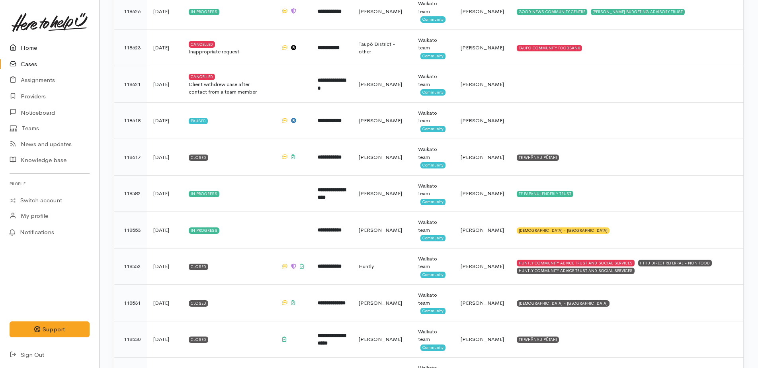
click at [30, 49] on link "Home" at bounding box center [49, 48] width 99 height 16
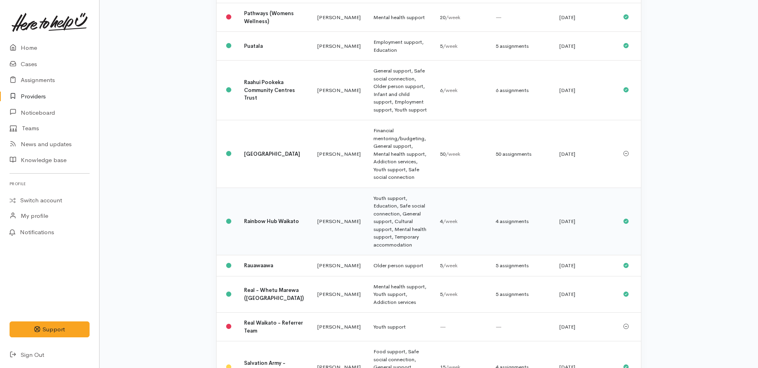
scroll to position [717, 0]
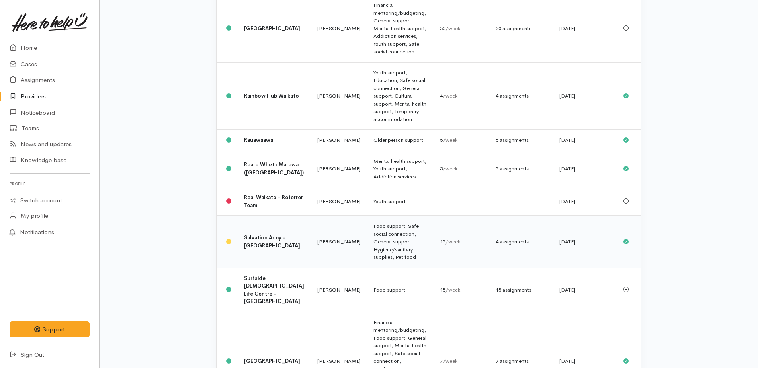
click at [367, 216] on td "Food support, Safe social connection, General support, Hygiene/sanitary supplie…" at bounding box center [400, 242] width 67 height 52
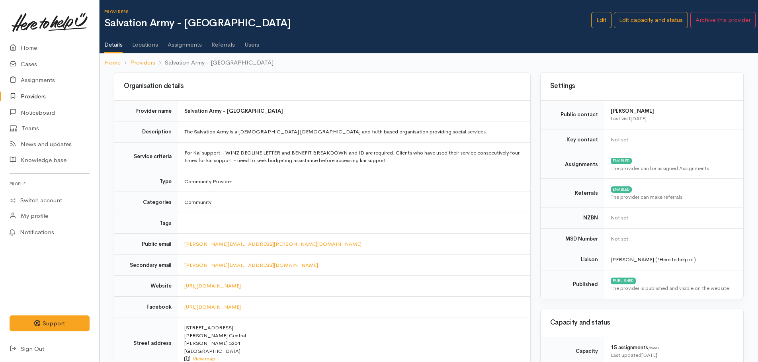
click at [189, 45] on link "Assignments" at bounding box center [185, 42] width 34 height 22
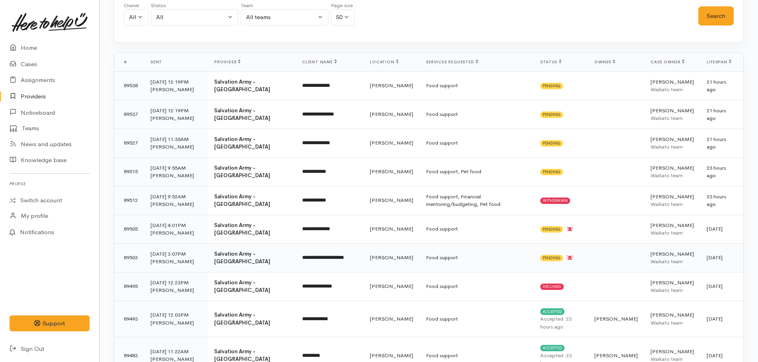
scroll to position [80, 0]
click at [32, 66] on link "Cases" at bounding box center [49, 64] width 99 height 16
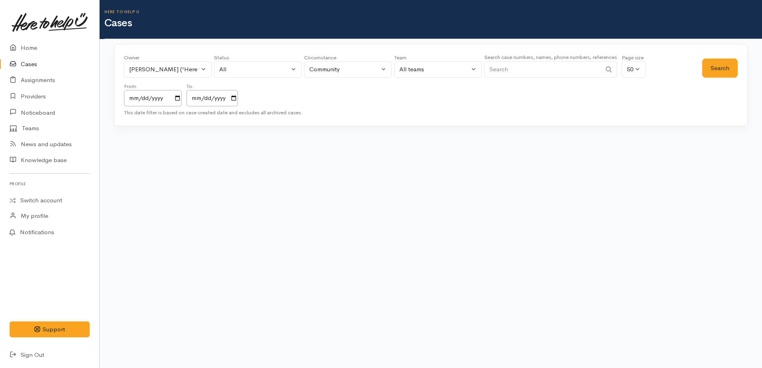
click at [34, 95] on link "Providers" at bounding box center [49, 96] width 99 height 16
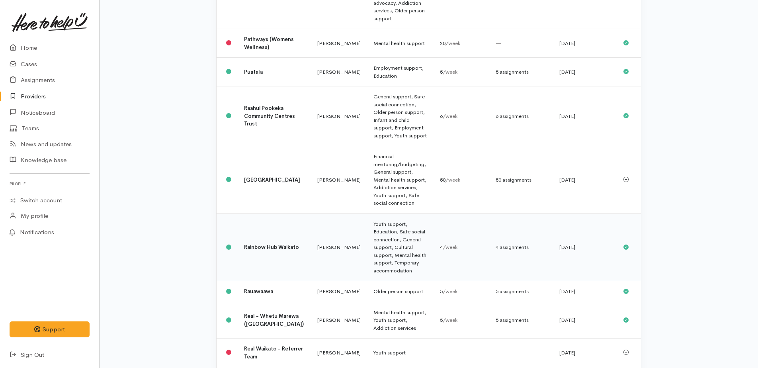
scroll to position [598, 0]
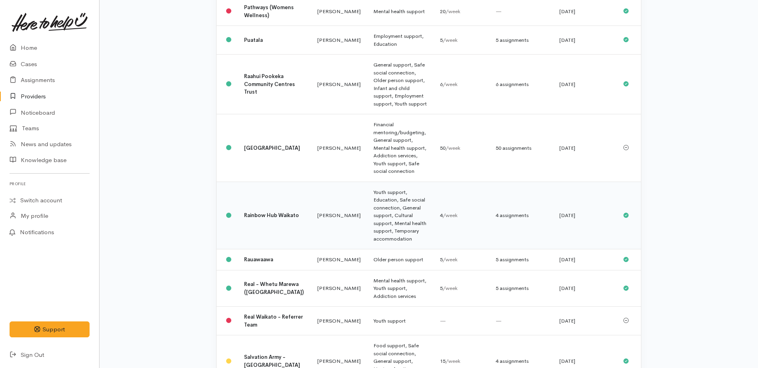
click at [367, 335] on td "Food support, Safe social connection, General support, Hygiene/sanitary supplie…" at bounding box center [400, 361] width 67 height 52
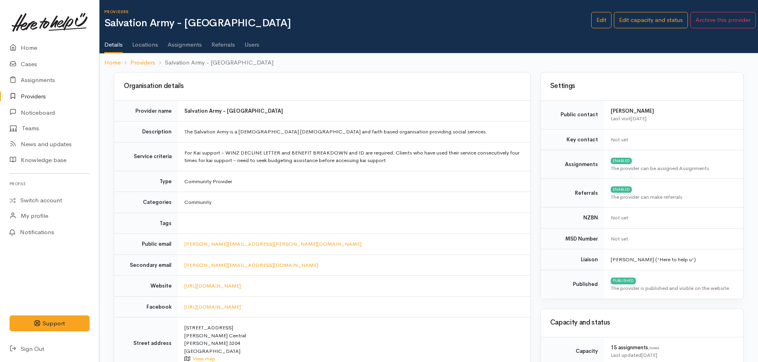
click at [178, 43] on link "Assignments" at bounding box center [185, 42] width 34 height 22
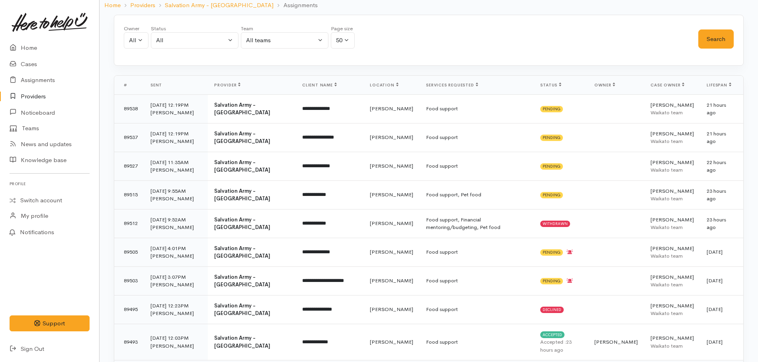
scroll to position [159, 0]
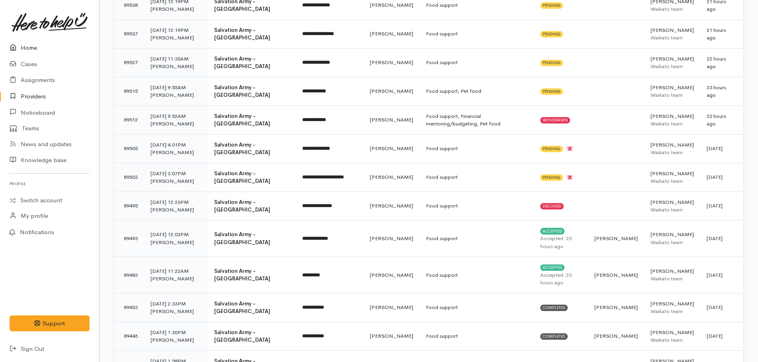
click at [29, 47] on link "Home" at bounding box center [49, 48] width 99 height 16
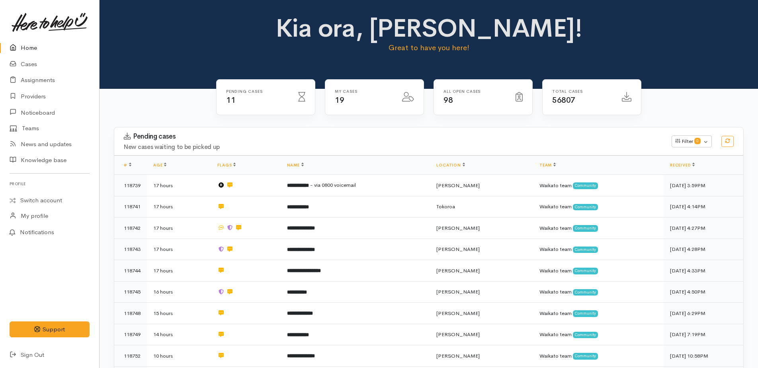
click at [29, 49] on link "Home" at bounding box center [49, 48] width 99 height 16
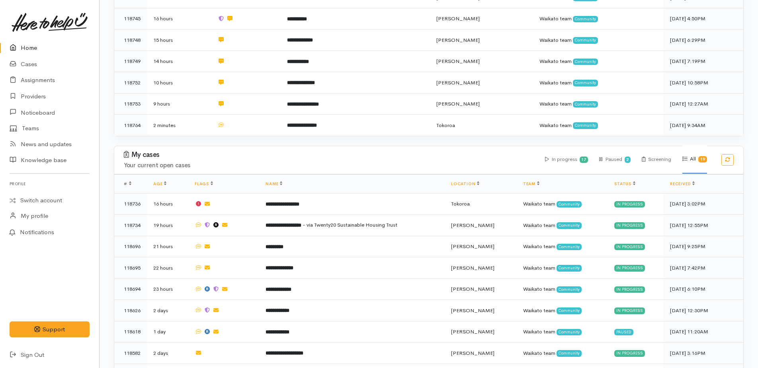
scroll to position [359, 0]
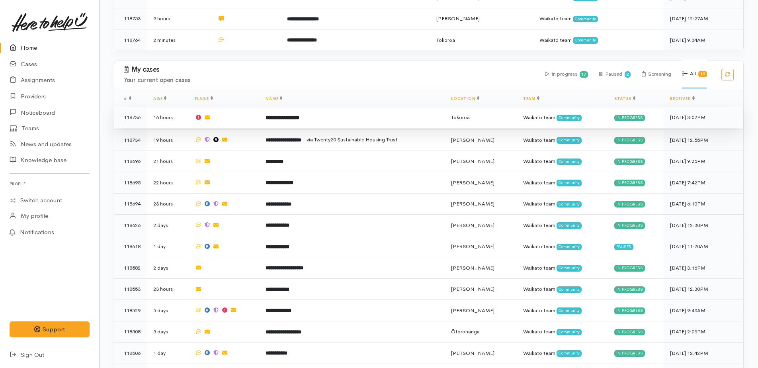
click at [284, 115] on b "**********" at bounding box center [283, 117] width 34 height 5
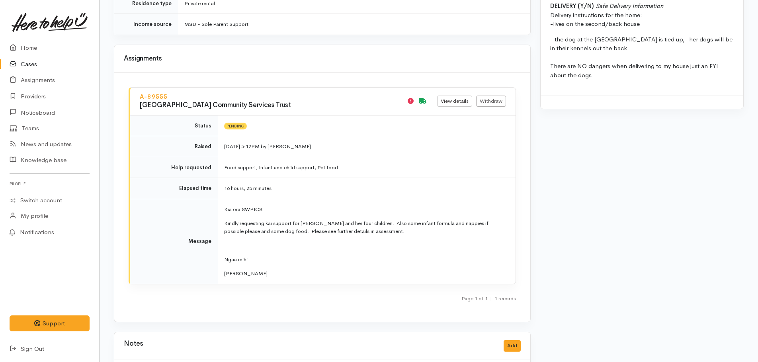
scroll to position [996, 0]
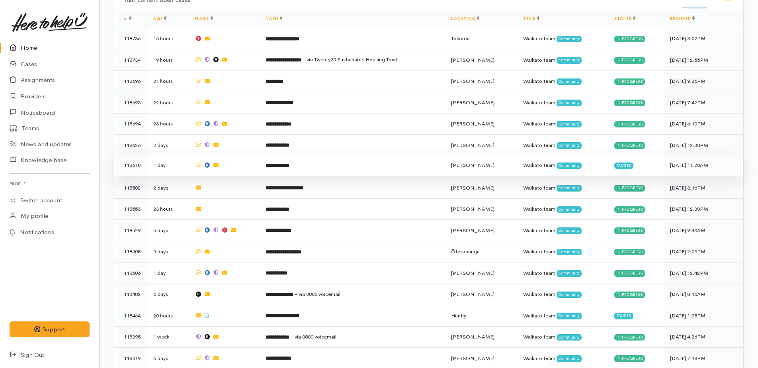
scroll to position [438, 0]
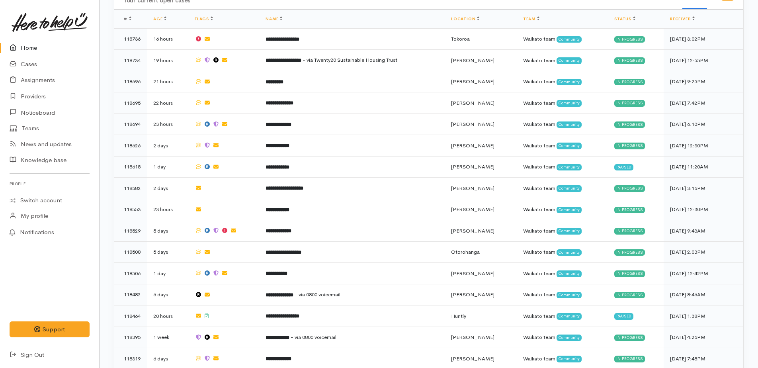
click at [27, 47] on link "Home" at bounding box center [49, 48] width 99 height 16
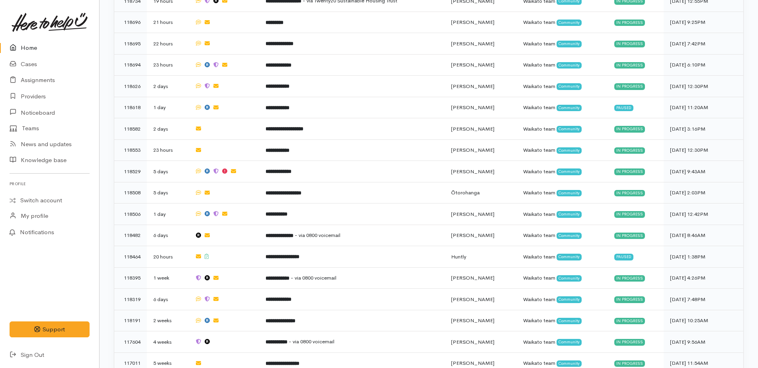
scroll to position [522, 0]
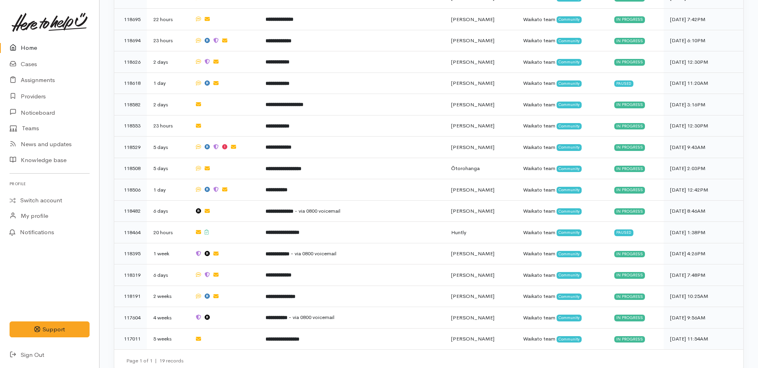
click at [29, 51] on link "Home" at bounding box center [49, 48] width 99 height 16
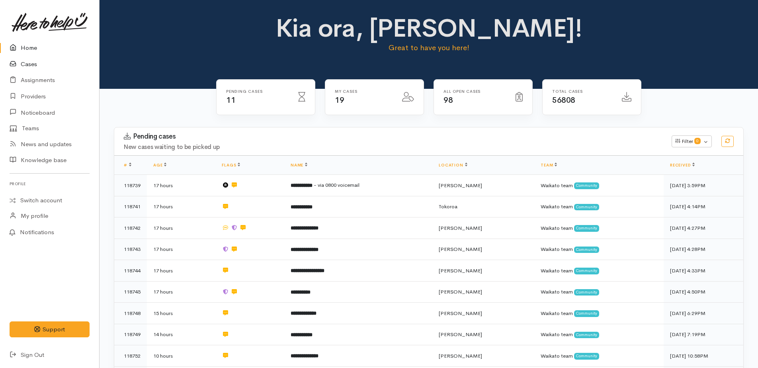
click at [26, 61] on link "Cases" at bounding box center [49, 64] width 99 height 16
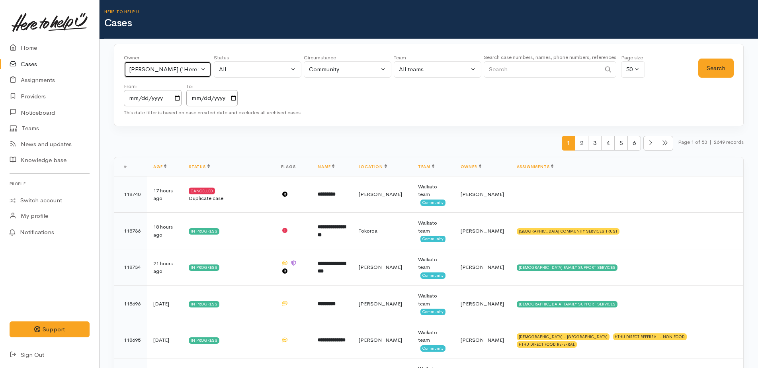
click at [141, 71] on div "Kyleigh Pike ('Here to help u')" at bounding box center [164, 69] width 70 height 9
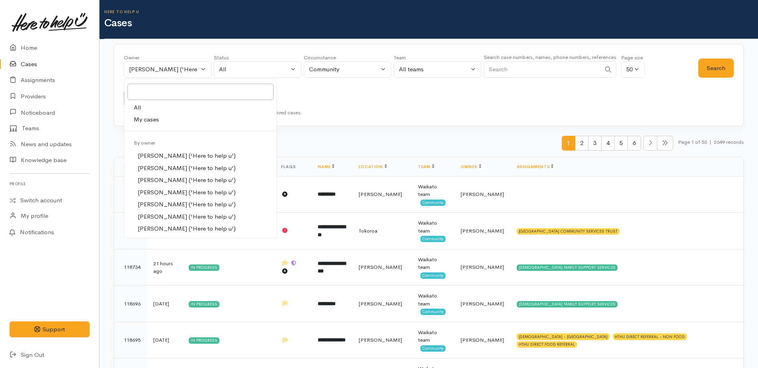
click at [140, 107] on span "All" at bounding box center [137, 107] width 7 height 9
select select "-1"
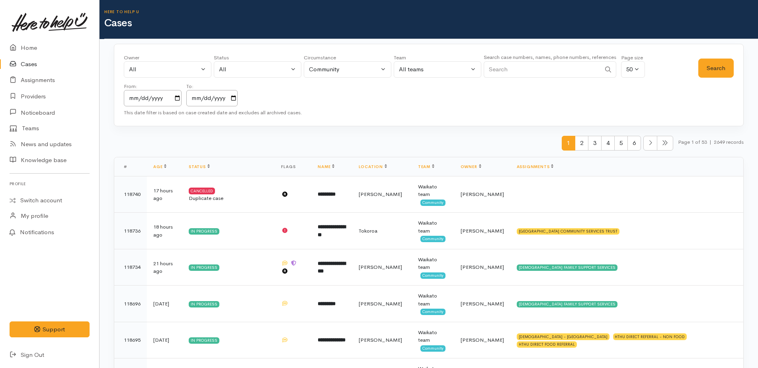
click at [517, 73] on input "Search" at bounding box center [542, 69] width 117 height 16
type input "patrick"
click at [709, 69] on button "Search" at bounding box center [716, 69] width 35 height 20
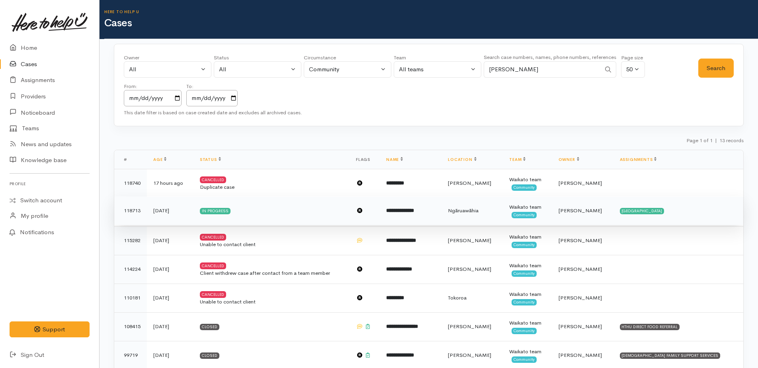
click at [399, 208] on b "**********" at bounding box center [400, 210] width 28 height 5
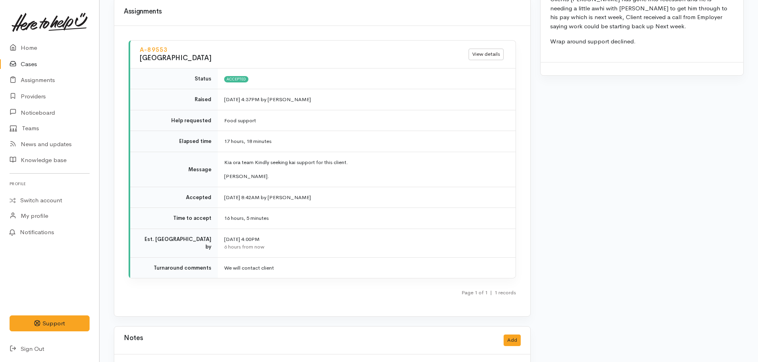
scroll to position [1053, 0]
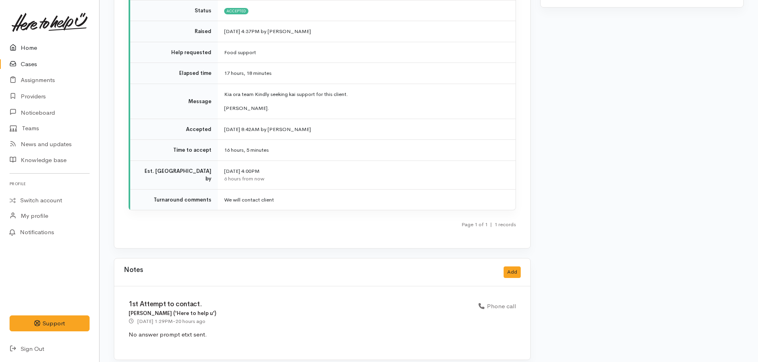
click at [25, 48] on link "Home" at bounding box center [49, 48] width 99 height 16
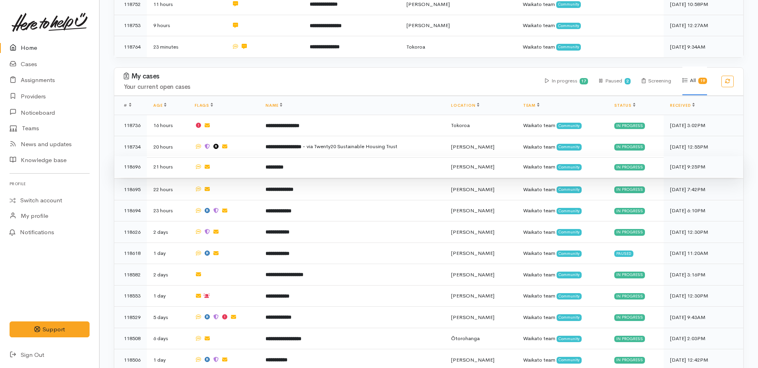
scroll to position [279, 0]
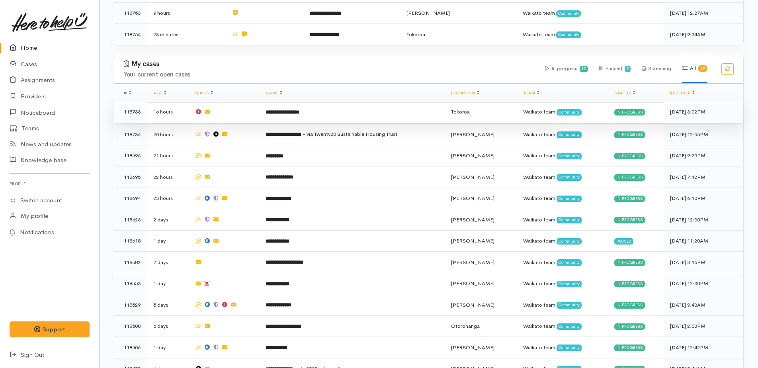
click at [291, 110] on b "**********" at bounding box center [283, 112] width 34 height 5
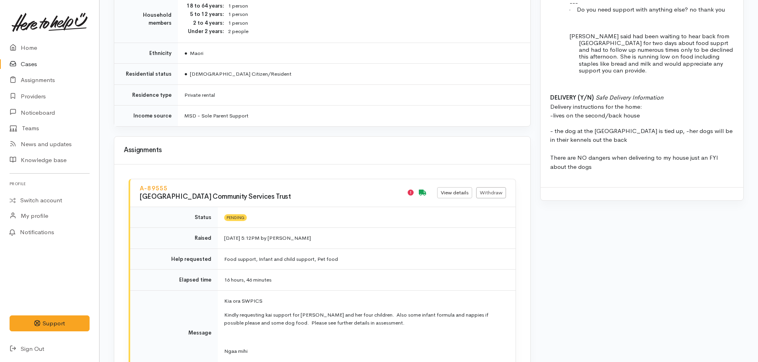
scroll to position [996, 0]
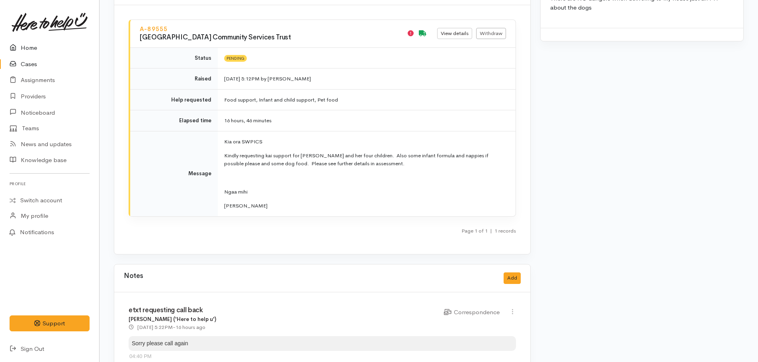
click at [27, 46] on link "Home" at bounding box center [49, 48] width 99 height 16
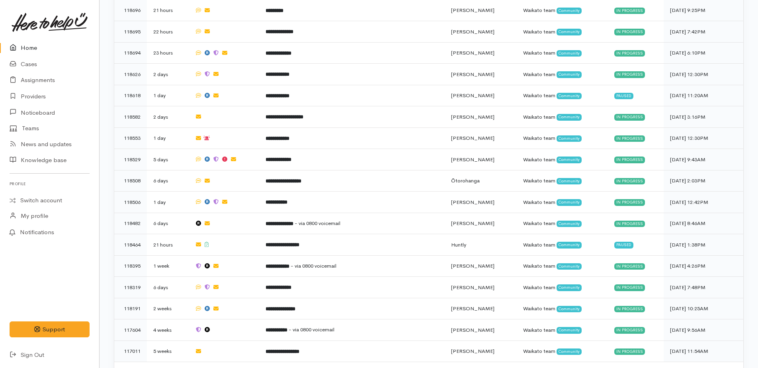
scroll to position [438, 0]
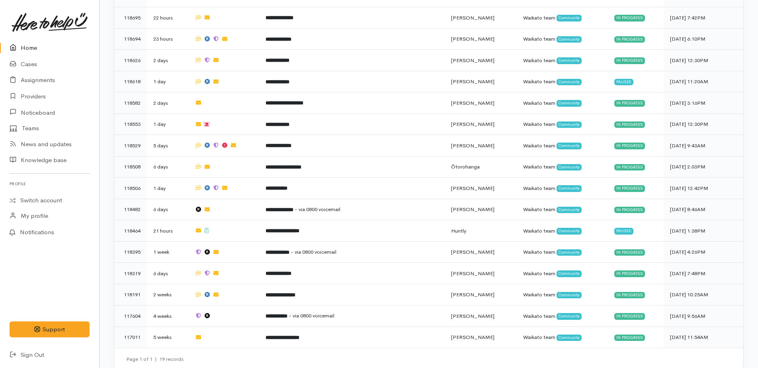
click at [24, 49] on link "Home" at bounding box center [49, 48] width 99 height 16
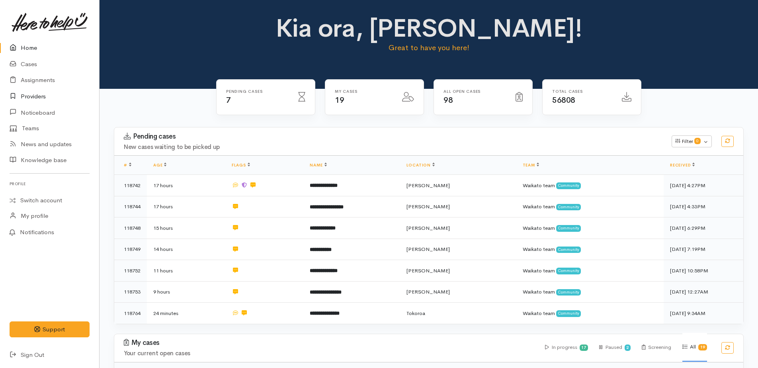
click at [37, 94] on link "Providers" at bounding box center [49, 96] width 99 height 16
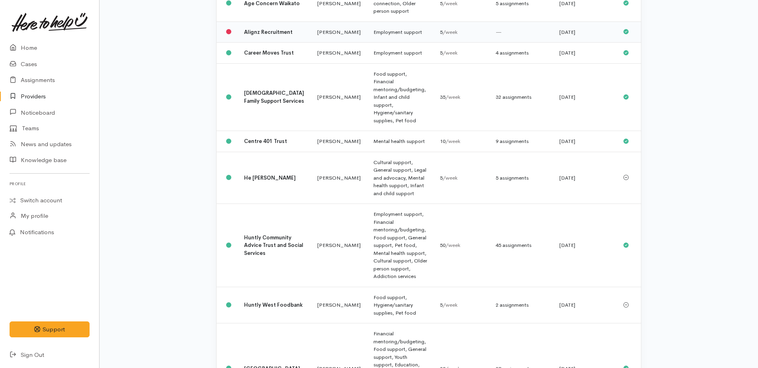
scroll to position [199, 0]
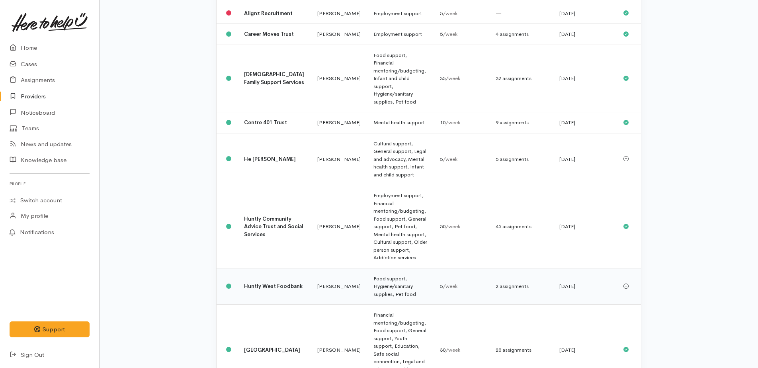
click at [367, 268] on td "Food support, Hygiene/sanitary supplies, Pet food" at bounding box center [400, 286] width 67 height 37
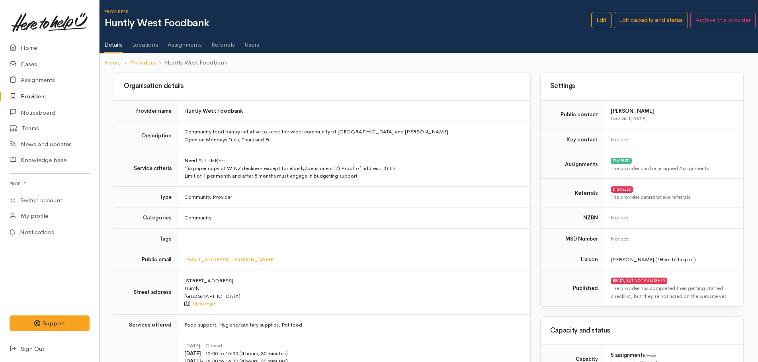
click at [178, 45] on link "Assignments" at bounding box center [185, 42] width 34 height 22
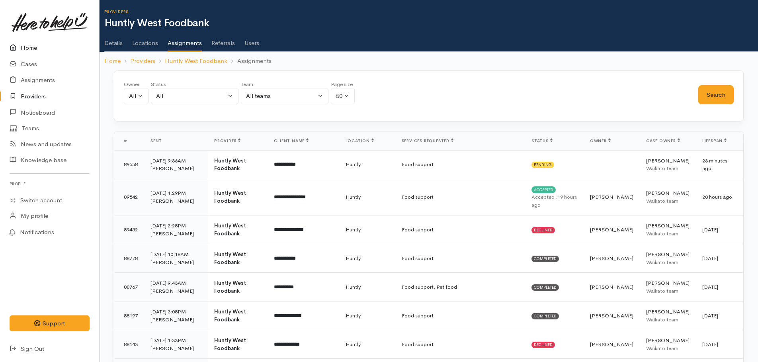
click at [29, 50] on link "Home" at bounding box center [49, 48] width 99 height 16
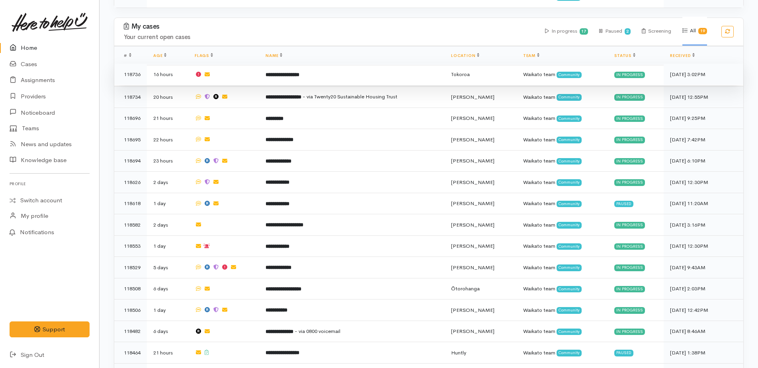
scroll to position [319, 0]
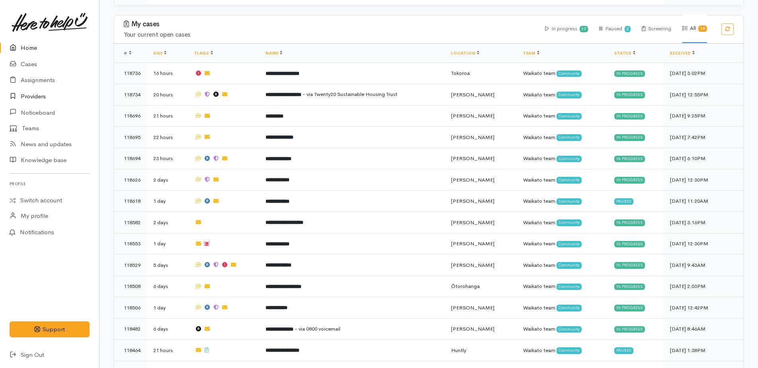
click at [37, 96] on link "Providers" at bounding box center [49, 96] width 99 height 16
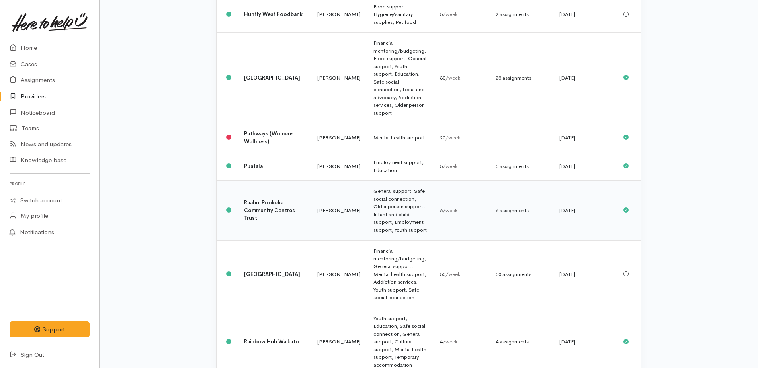
scroll to position [319, 0]
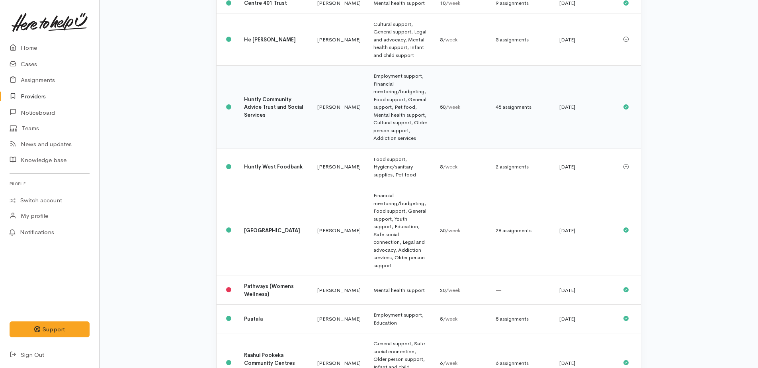
click at [367, 81] on td "Employment support, Financial mentoring/budgeting, Food support, General suppor…" at bounding box center [400, 107] width 67 height 83
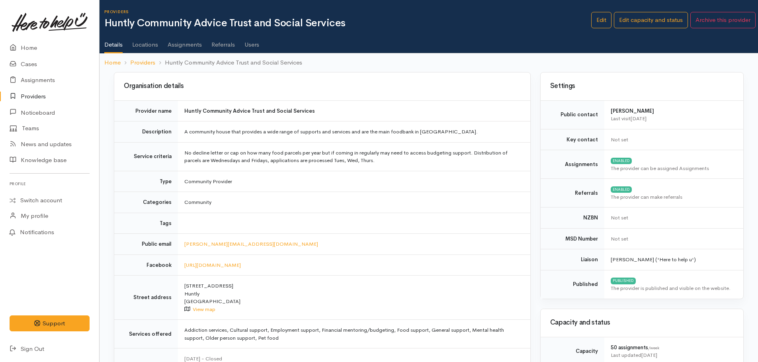
click at [194, 46] on link "Assignments" at bounding box center [185, 42] width 34 height 22
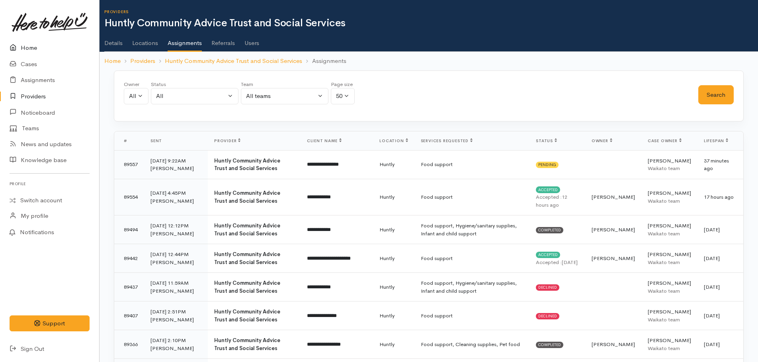
click at [26, 47] on link "Home" at bounding box center [49, 48] width 99 height 16
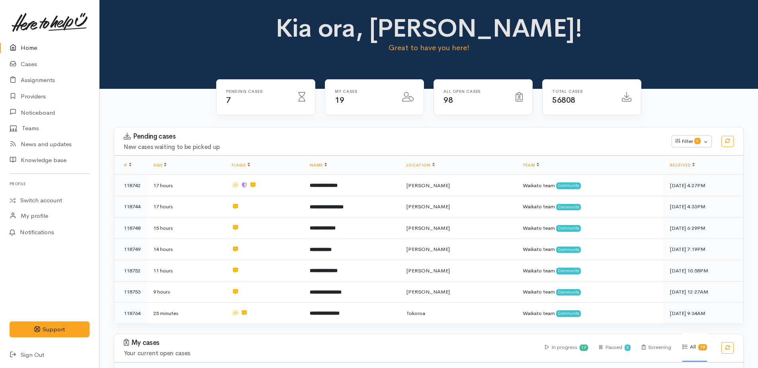
click at [26, 47] on link "Home" at bounding box center [49, 48] width 99 height 16
click at [33, 47] on link "Home" at bounding box center [49, 48] width 99 height 16
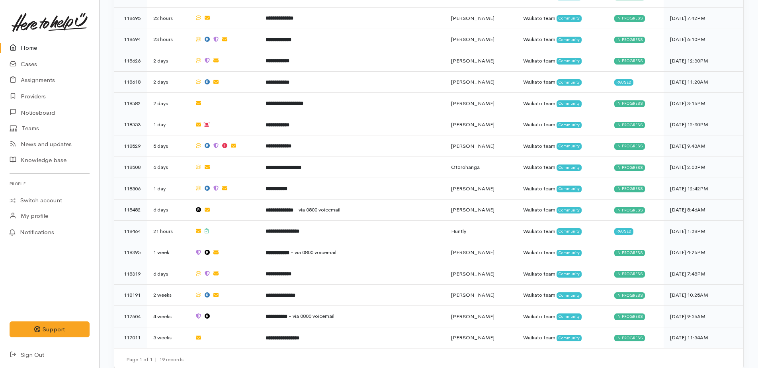
scroll to position [438, 0]
